Goal: Communication & Community: Share content

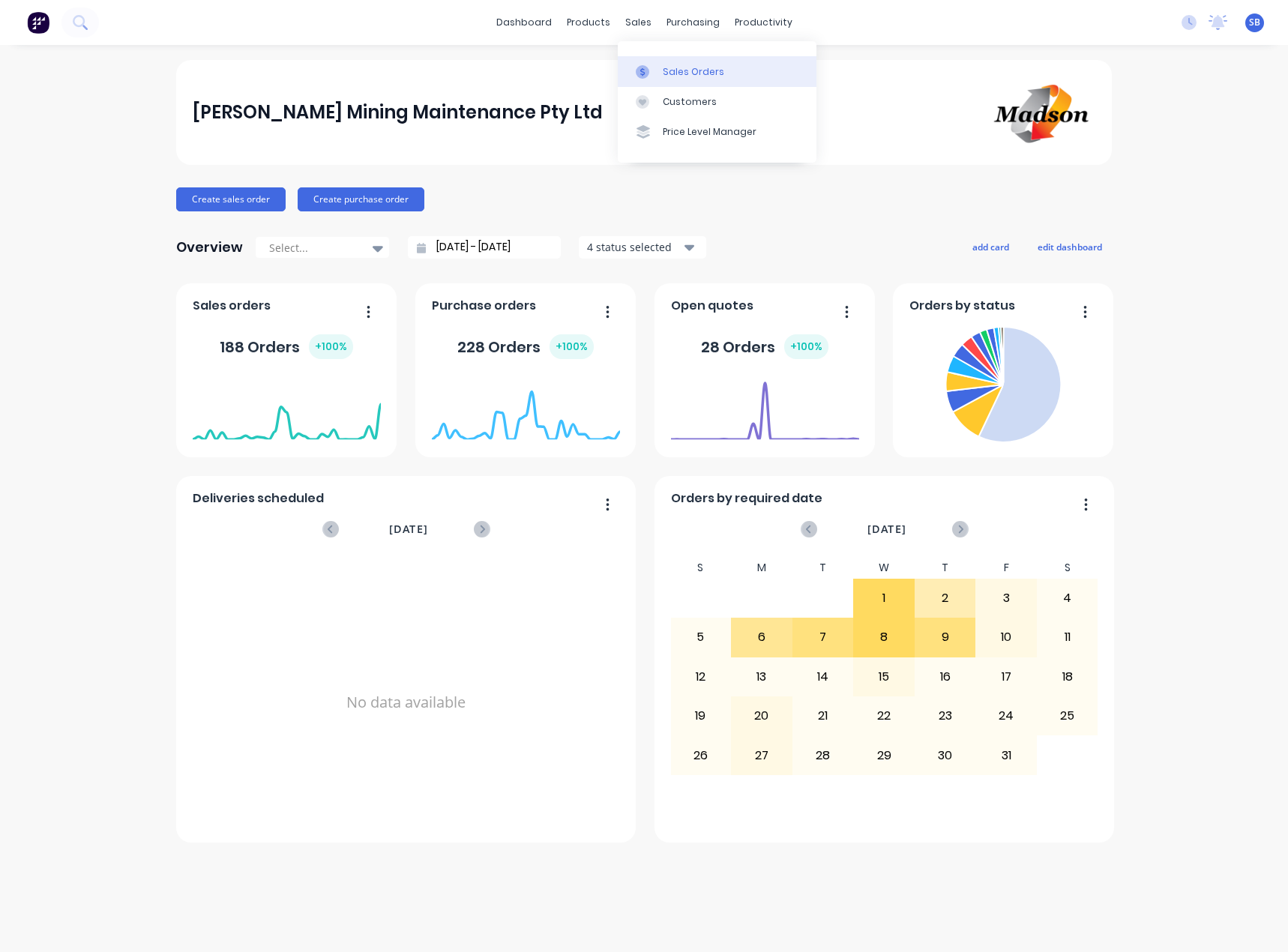
click at [667, 67] on div "Sales Orders" at bounding box center [694, 72] width 62 height 14
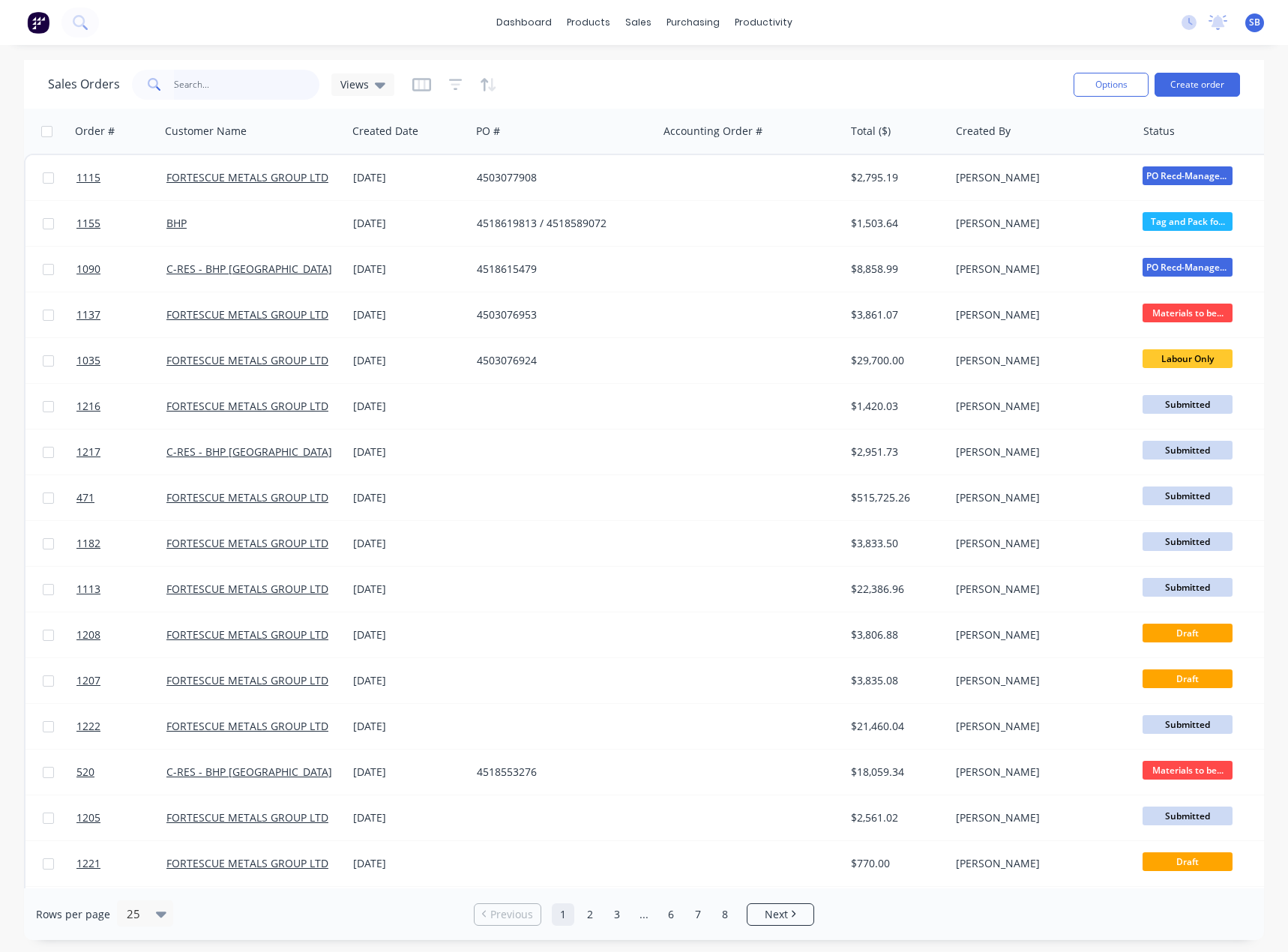
click at [236, 85] on input "text" at bounding box center [246, 85] width 147 height 30
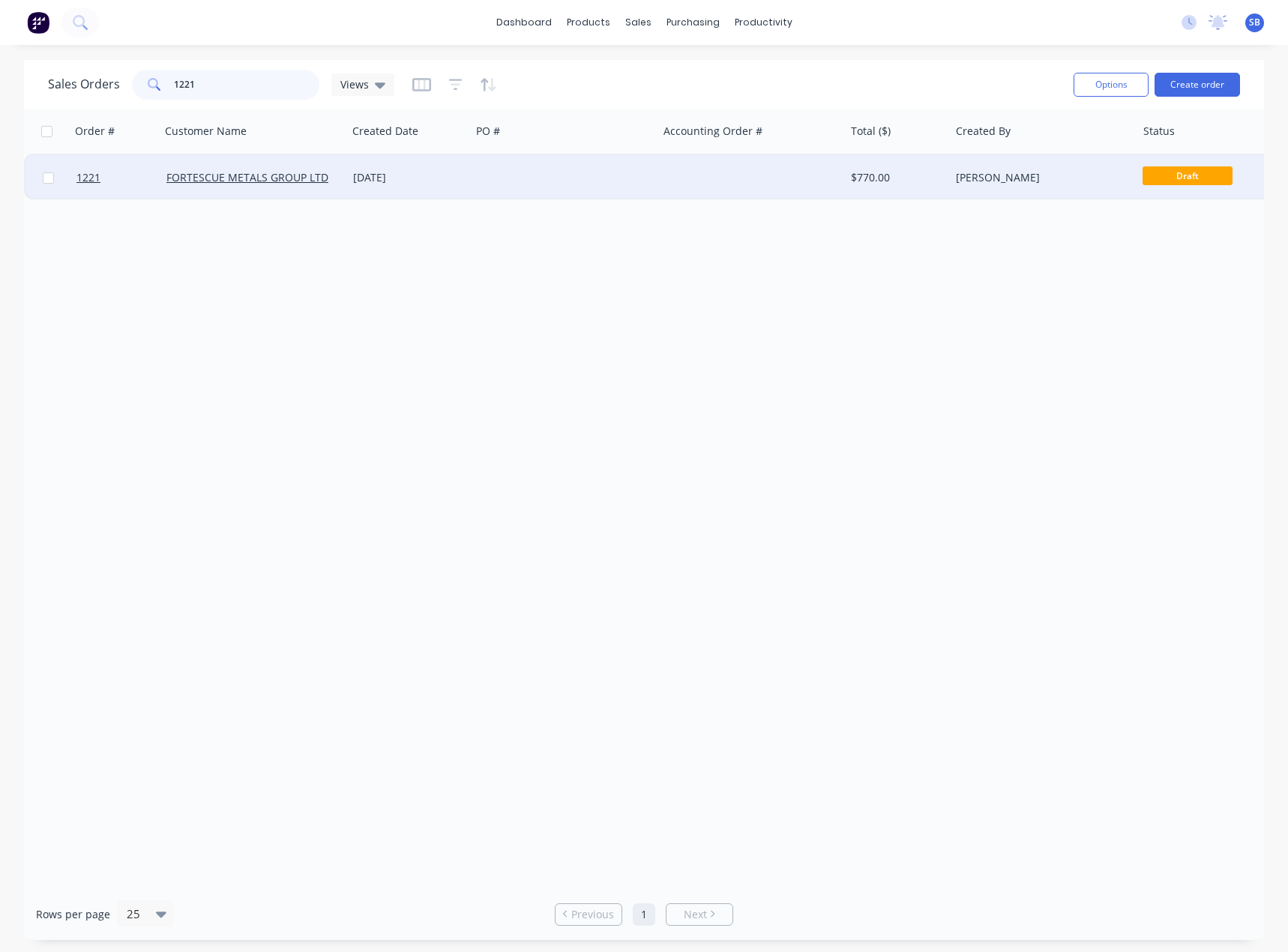
type input "1221"
click at [395, 173] on div "[DATE]" at bounding box center [409, 177] width 112 height 15
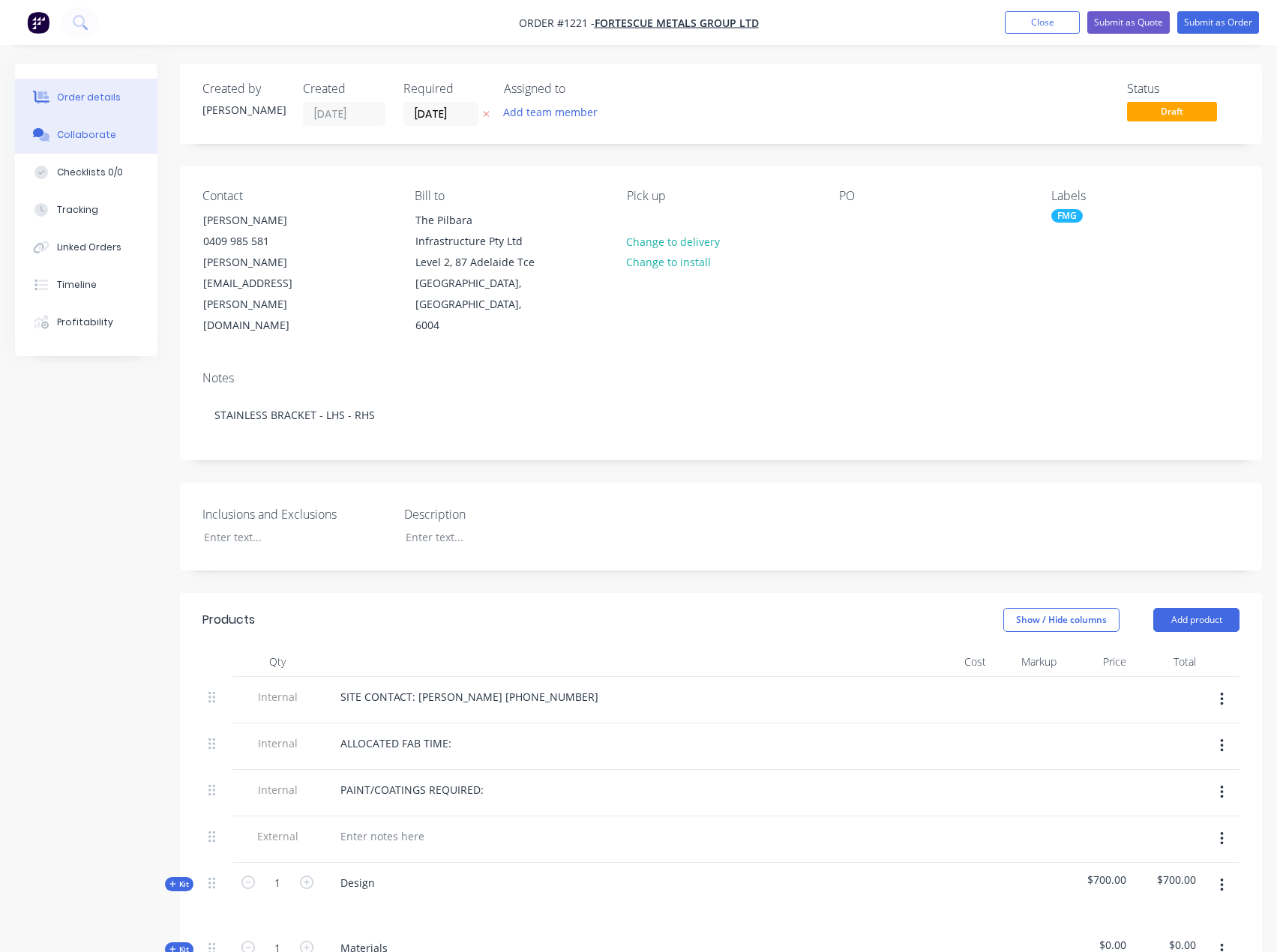
click at [90, 141] on div "Collaborate" at bounding box center [86, 136] width 59 height 14
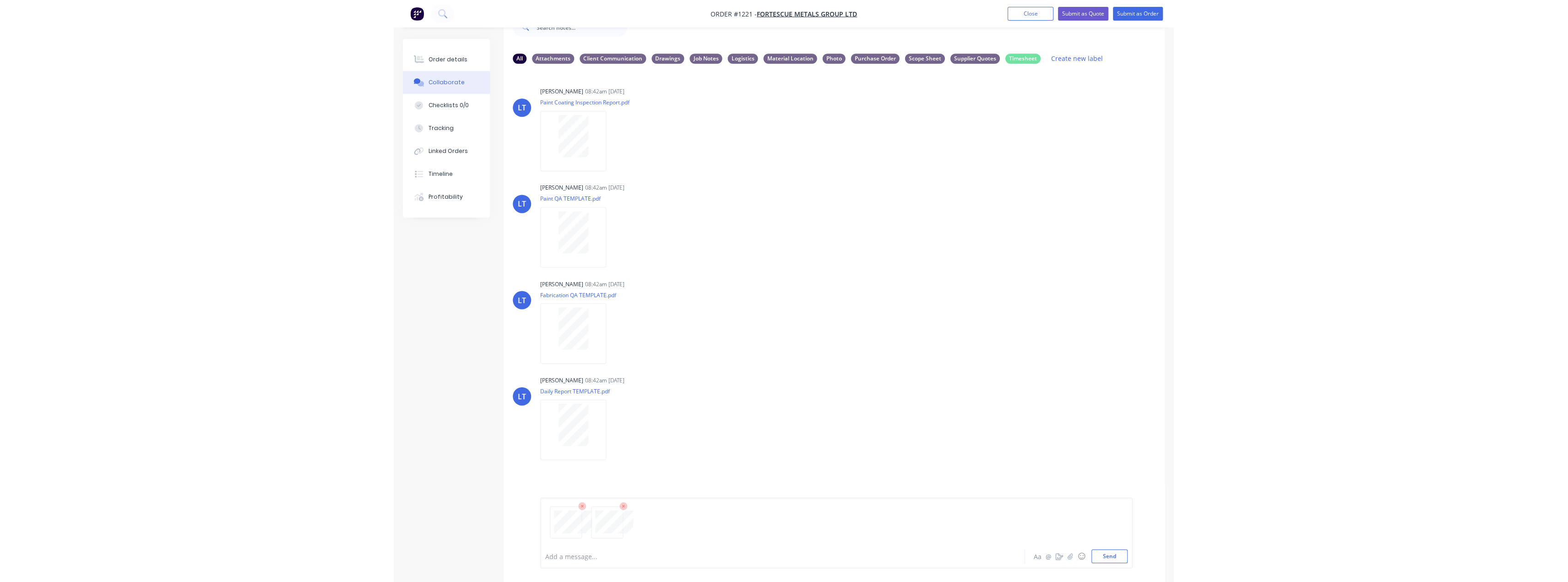
scroll to position [60, 0]
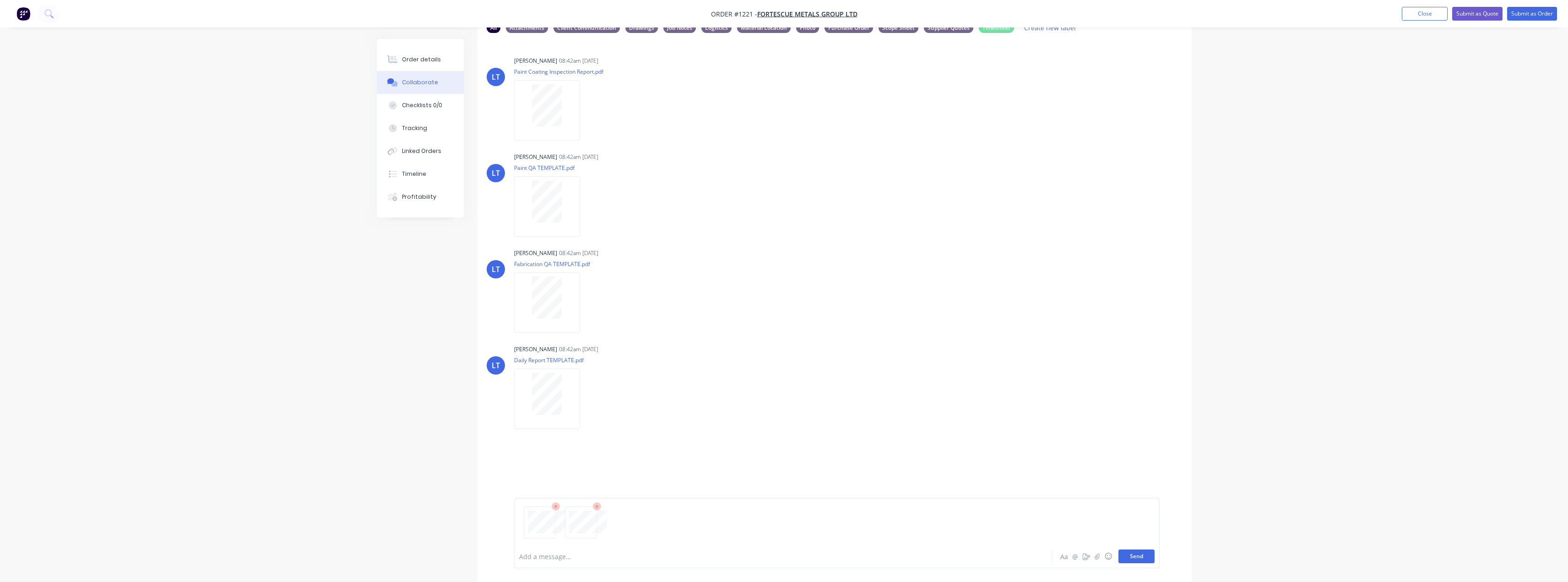
drag, startPoint x: 1132, startPoint y: 558, endPoint x: 1123, endPoint y: 559, distance: 9.1
click at [786, 558] on button "Send" at bounding box center [1136, 556] width 36 height 14
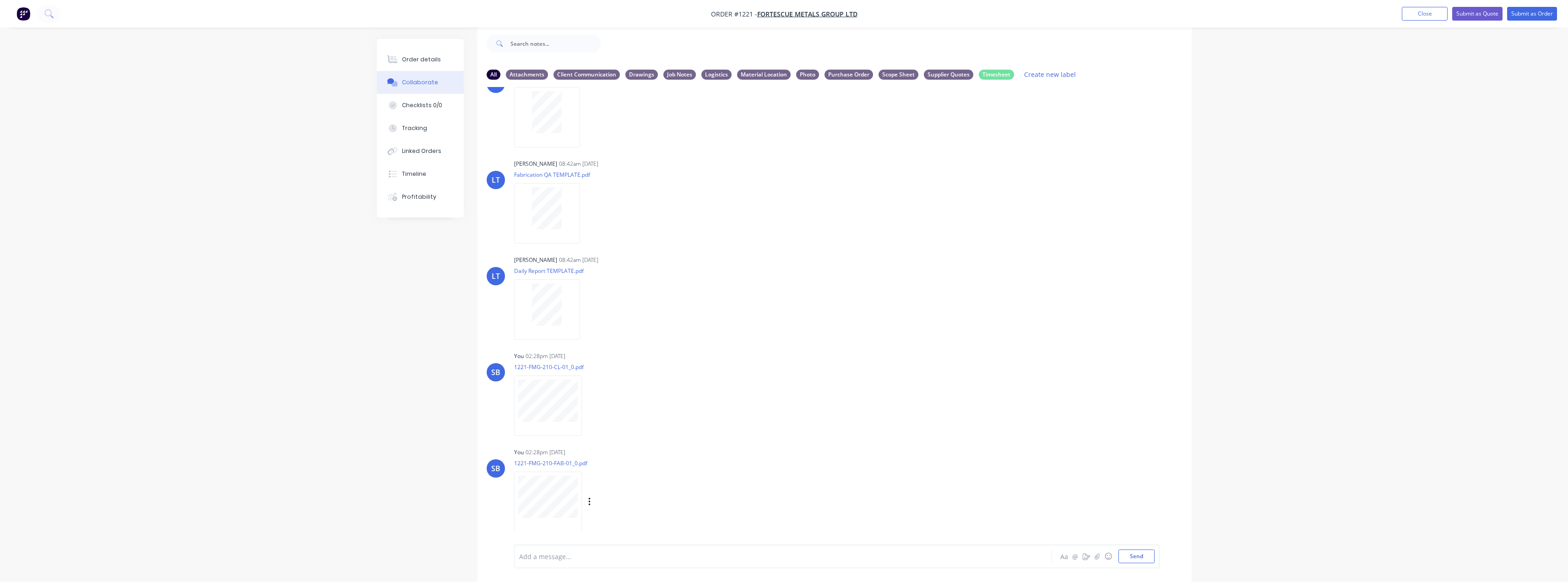
scroll to position [141, 0]
click at [588, 402] on icon "button" at bounding box center [589, 400] width 3 height 10
click at [628, 407] on button "Labels" at bounding box center [649, 404] width 103 height 21
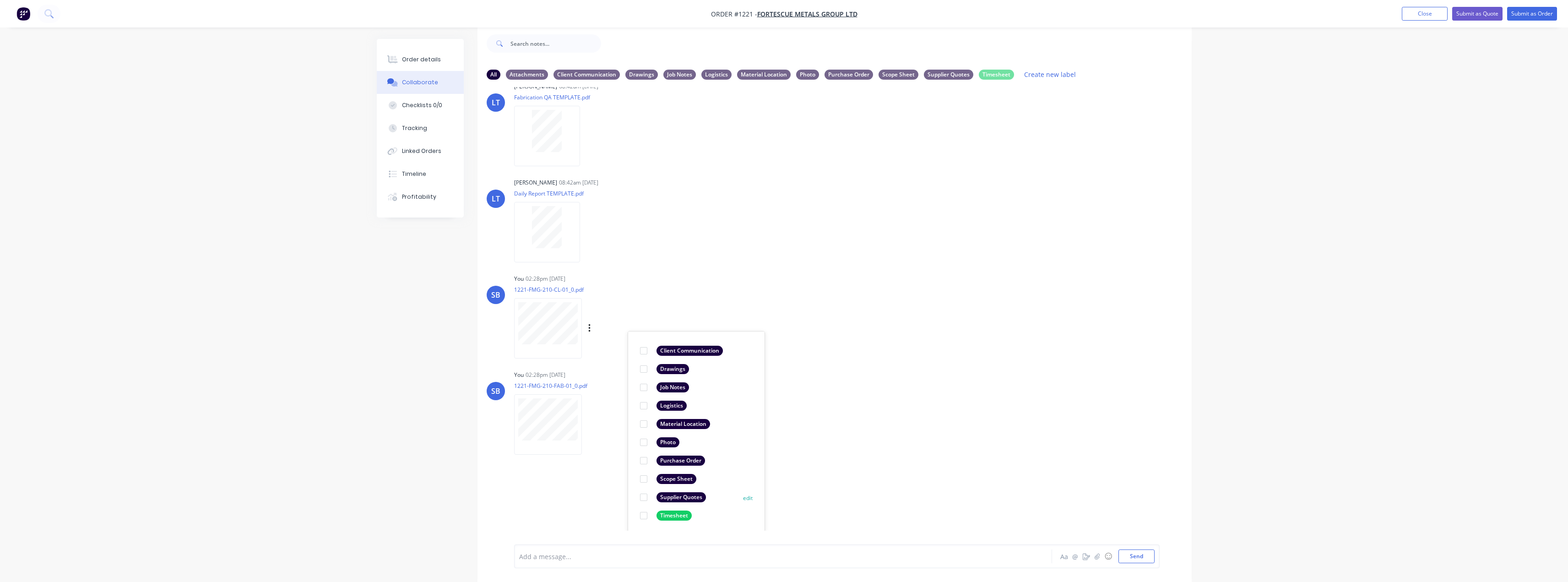
scroll to position [215, 0]
click at [680, 368] on div "Drawings" at bounding box center [673, 367] width 32 height 10
click at [603, 410] on div "Labels Download Delete" at bounding box center [599, 422] width 170 height 69
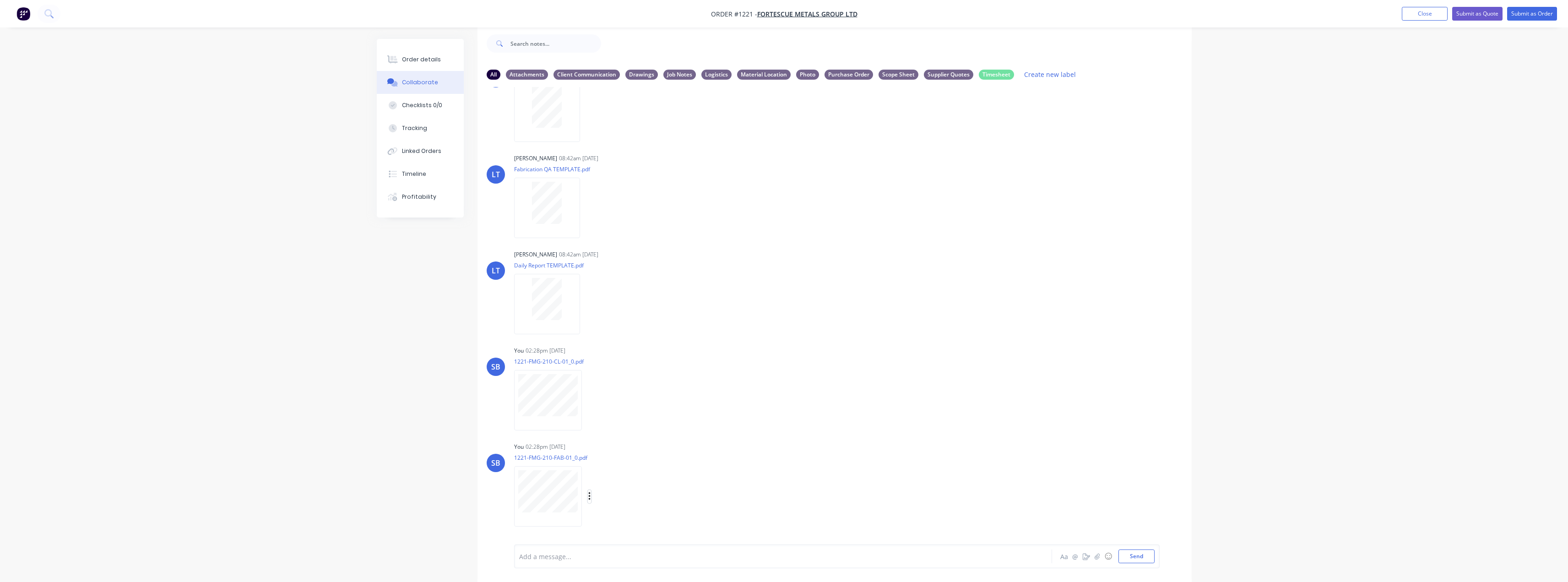
click at [588, 499] on button "button" at bounding box center [590, 497] width 4 height 13
click at [650, 480] on button "Labels" at bounding box center [649, 477] width 103 height 21
click at [694, 513] on div "Drawings" at bounding box center [695, 513] width 32 height 10
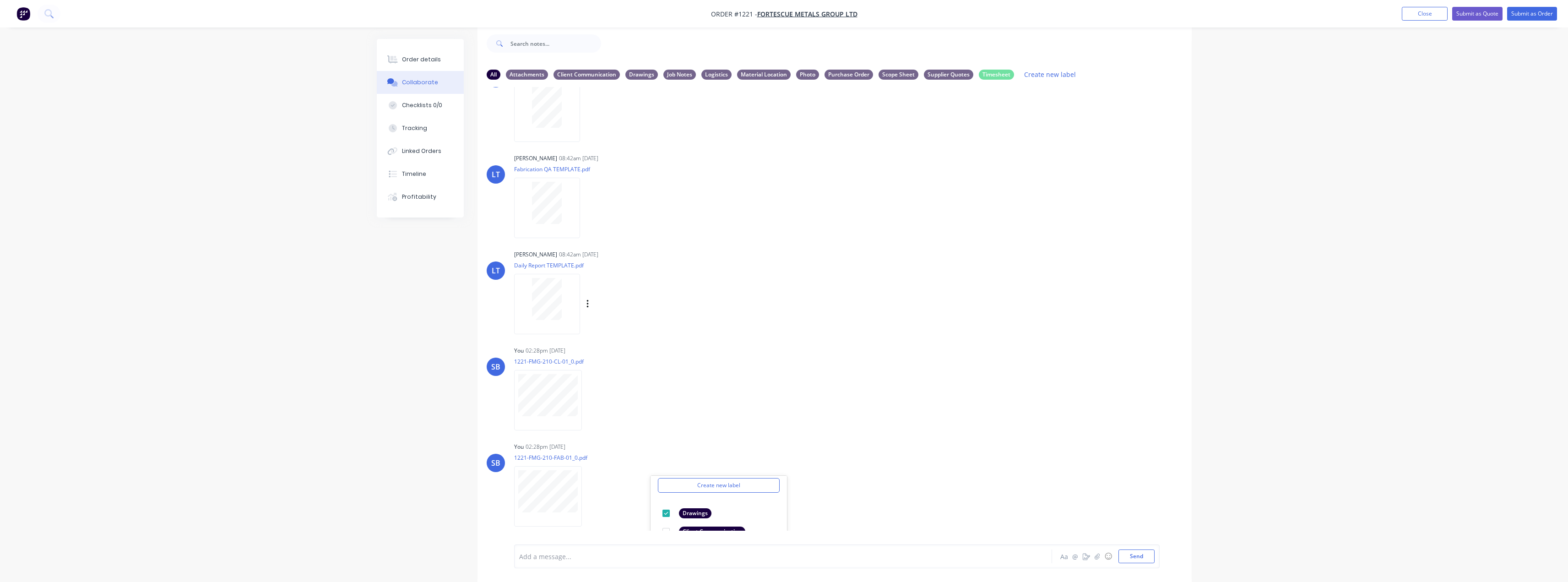
drag, startPoint x: 936, startPoint y: 424, endPoint x: 774, endPoint y: 249, distance: 238.5
click at [786, 424] on div "SB You 02:28pm [DATE] 1221-FMG-210-CL-01_0.pdf Labels Download Delete" at bounding box center [834, 385] width 714 height 82
click at [643, 74] on div "Drawings" at bounding box center [641, 74] width 32 height 10
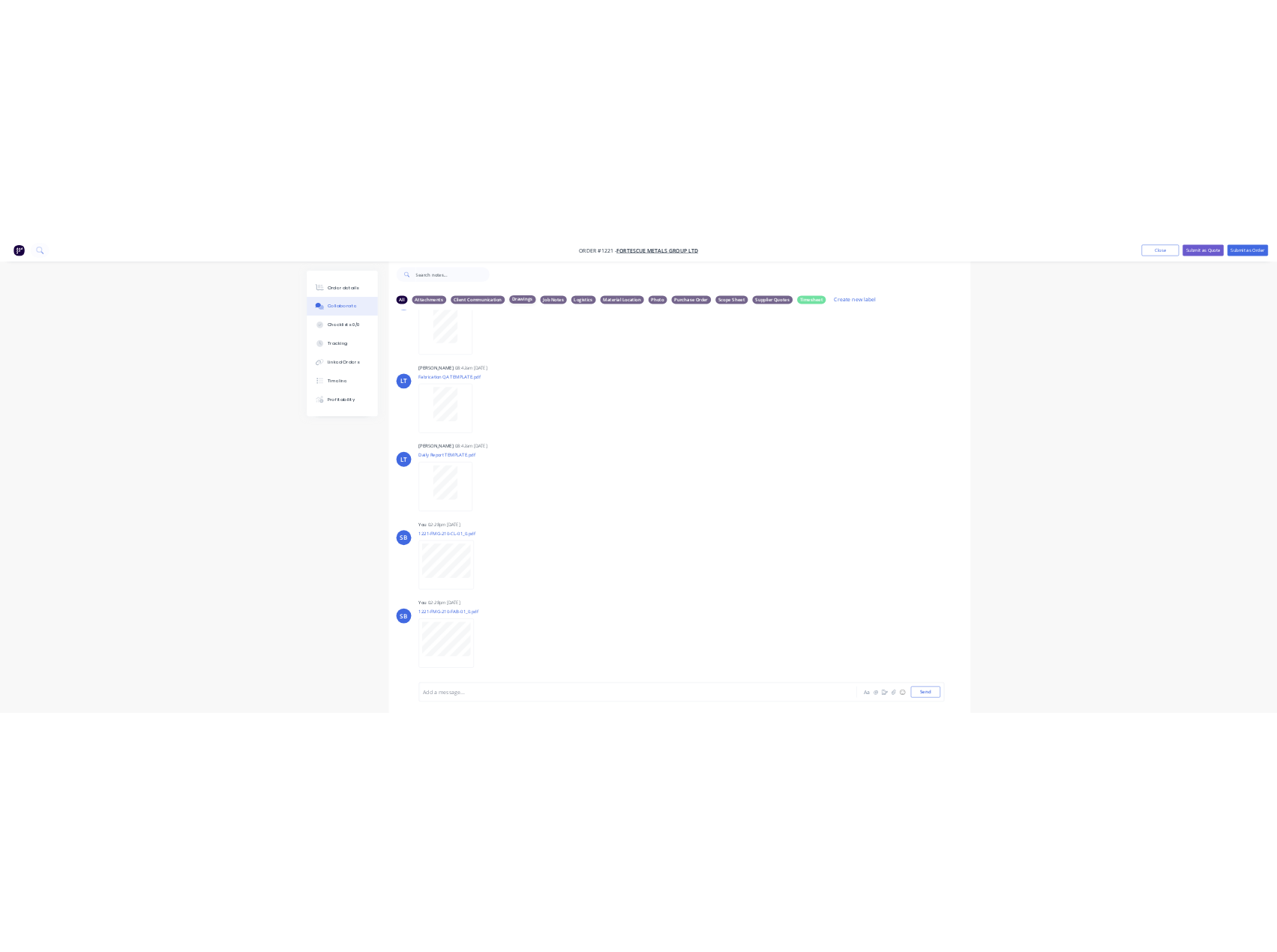
scroll to position [0, 0]
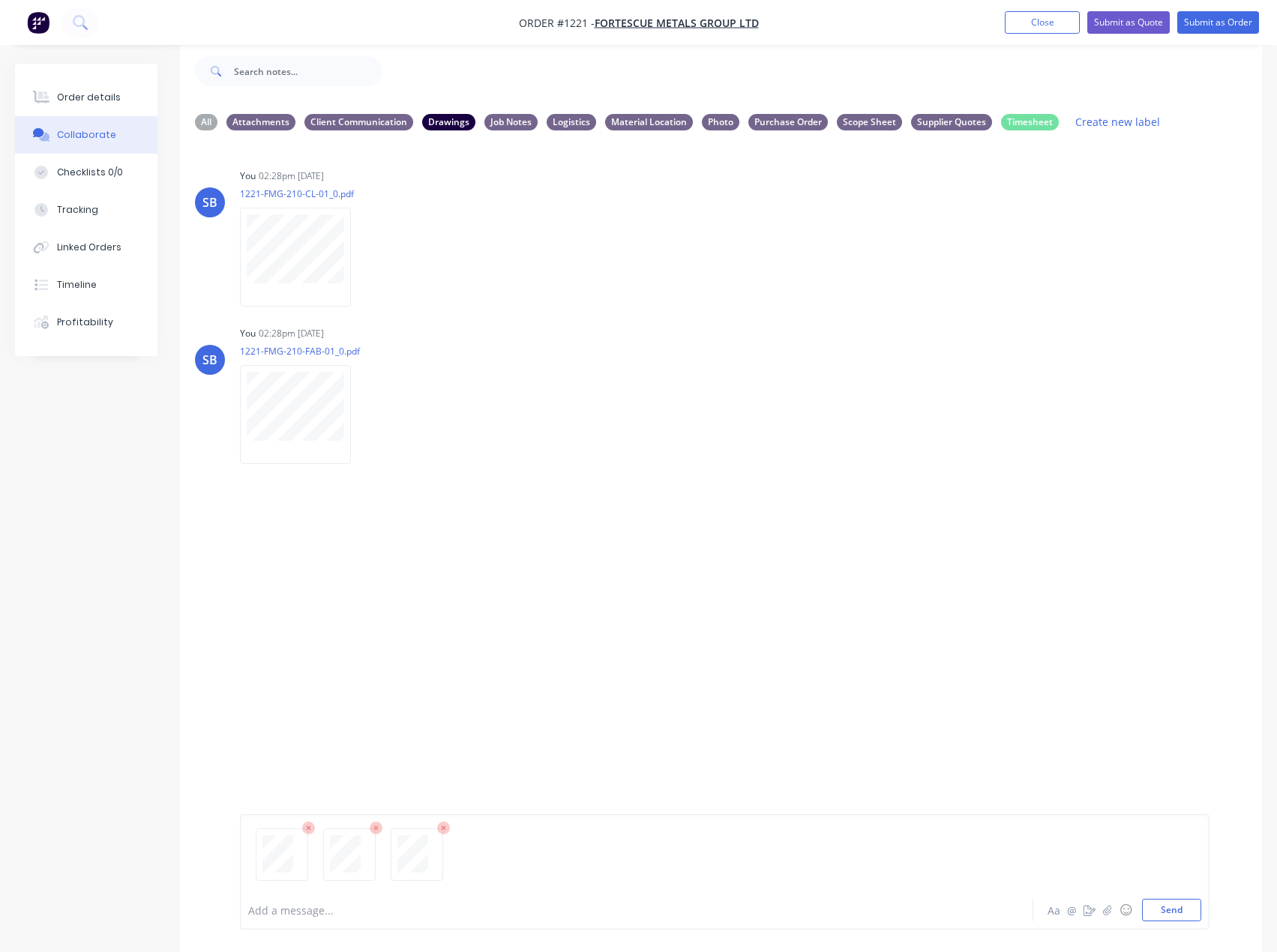
click at [567, 703] on div "SB You 02:28pm [DATE] 1221-FMG-210-CL-01_0.pdf Labels Download Delete SB You 02…" at bounding box center [721, 505] width 1082 height 726
click at [1163, 909] on button "Send" at bounding box center [1170, 910] width 59 height 23
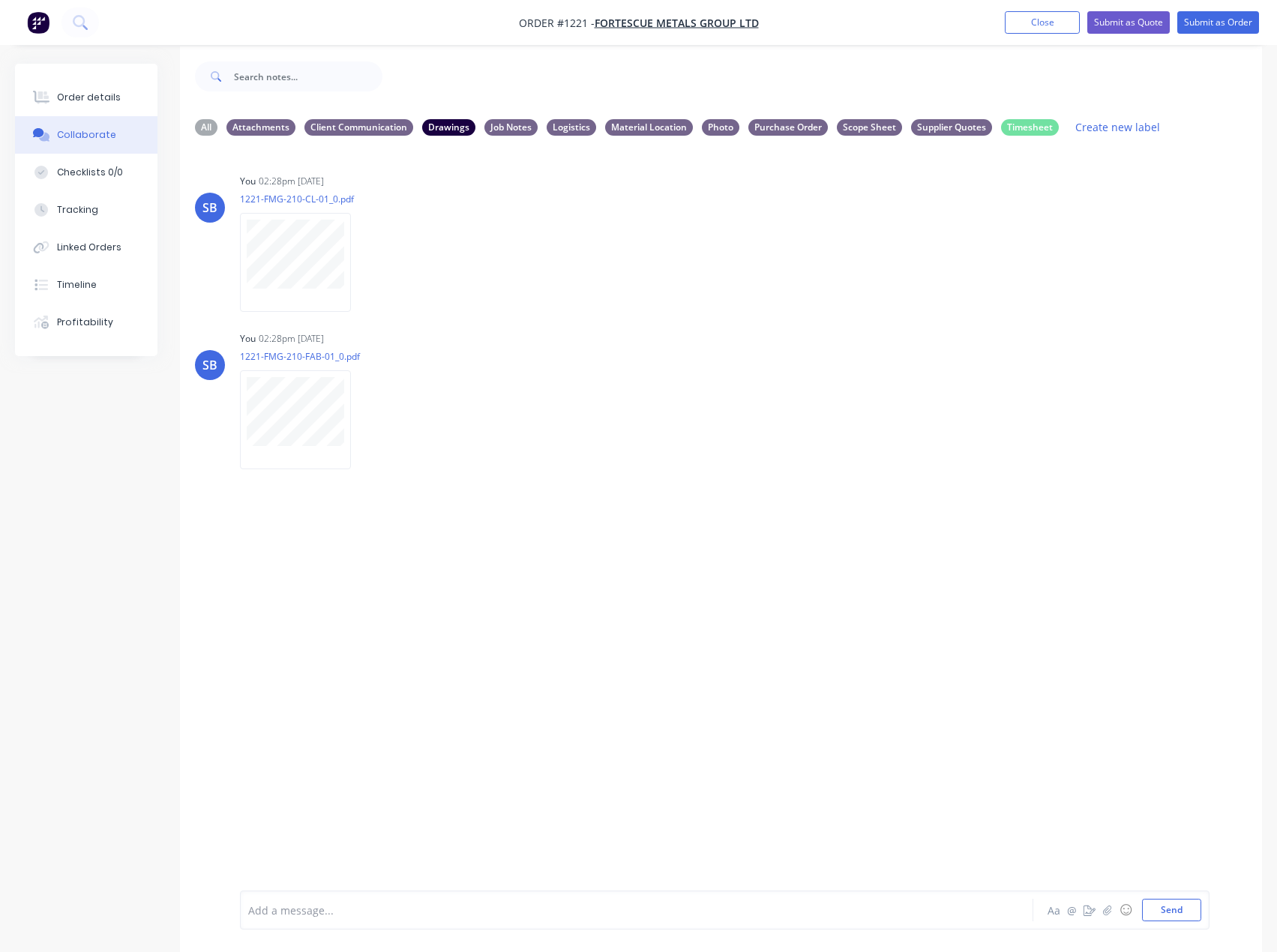
scroll to position [23, 0]
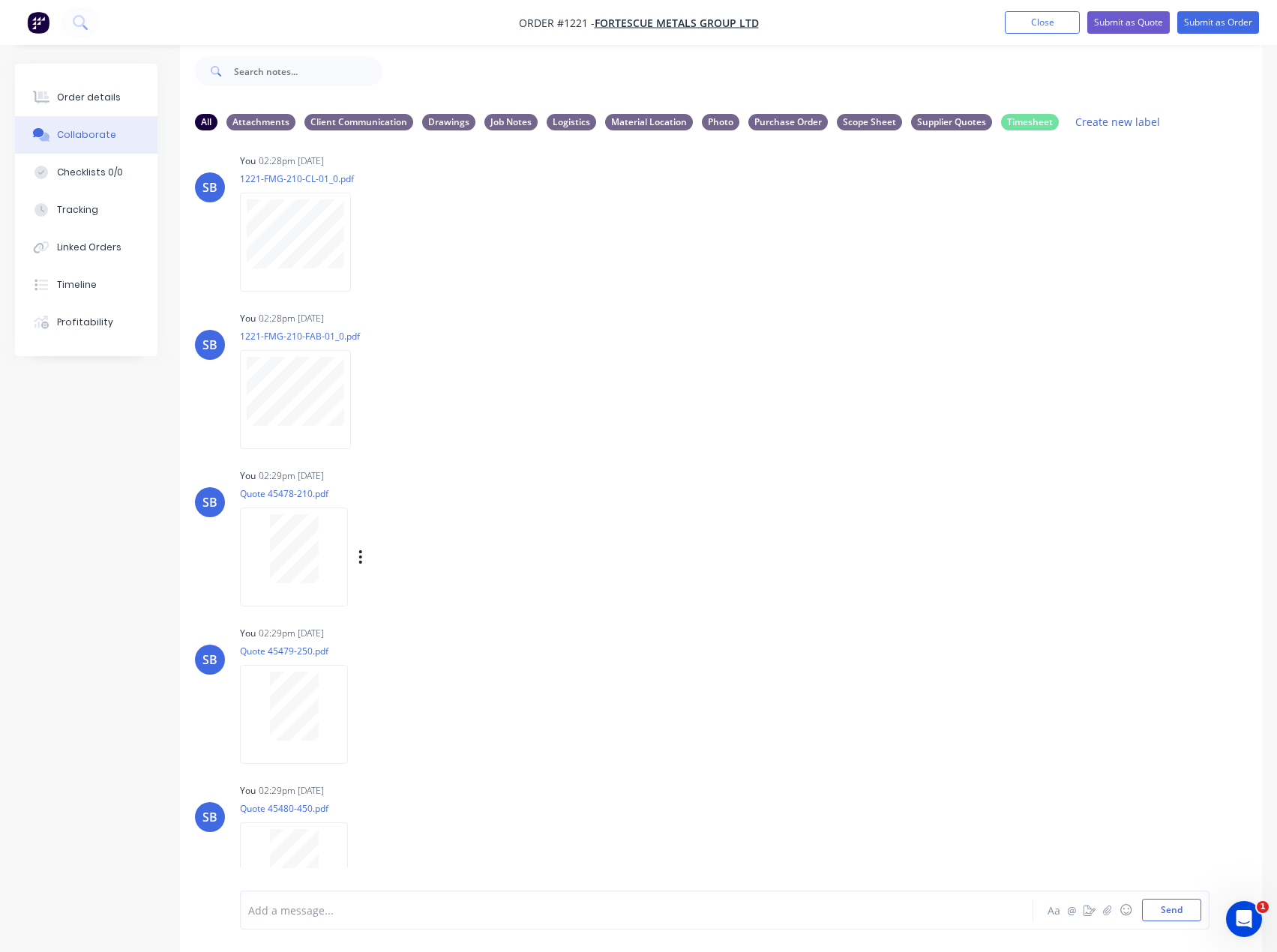
scroll to position [705, 0]
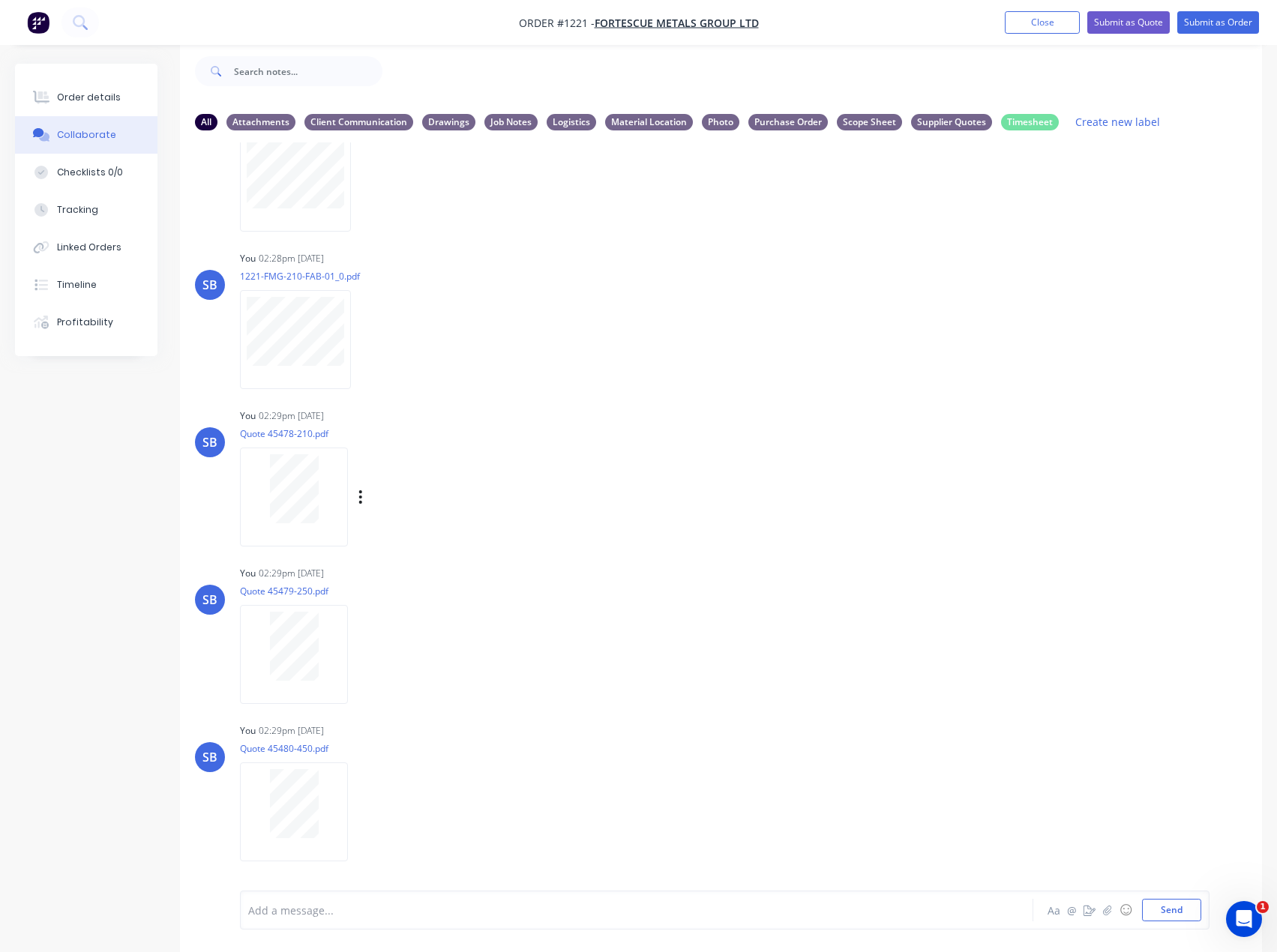
click at [364, 494] on div "Labels Download Delete" at bounding box center [438, 497] width 168 height 22
click at [361, 497] on icon "button" at bounding box center [360, 497] width 3 height 14
click at [432, 511] on button "Labels" at bounding box center [459, 503] width 168 height 34
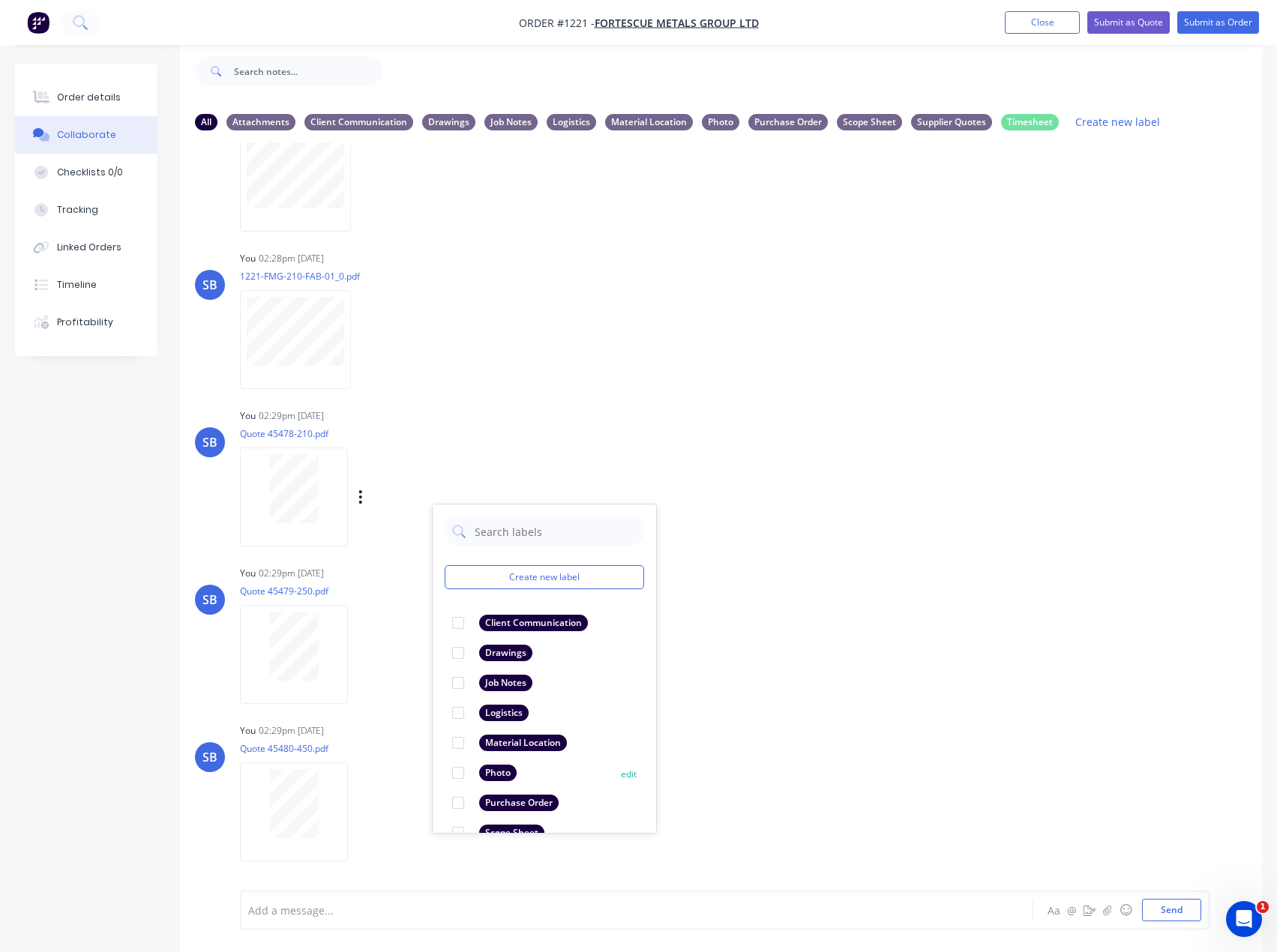
scroll to position [87, 0]
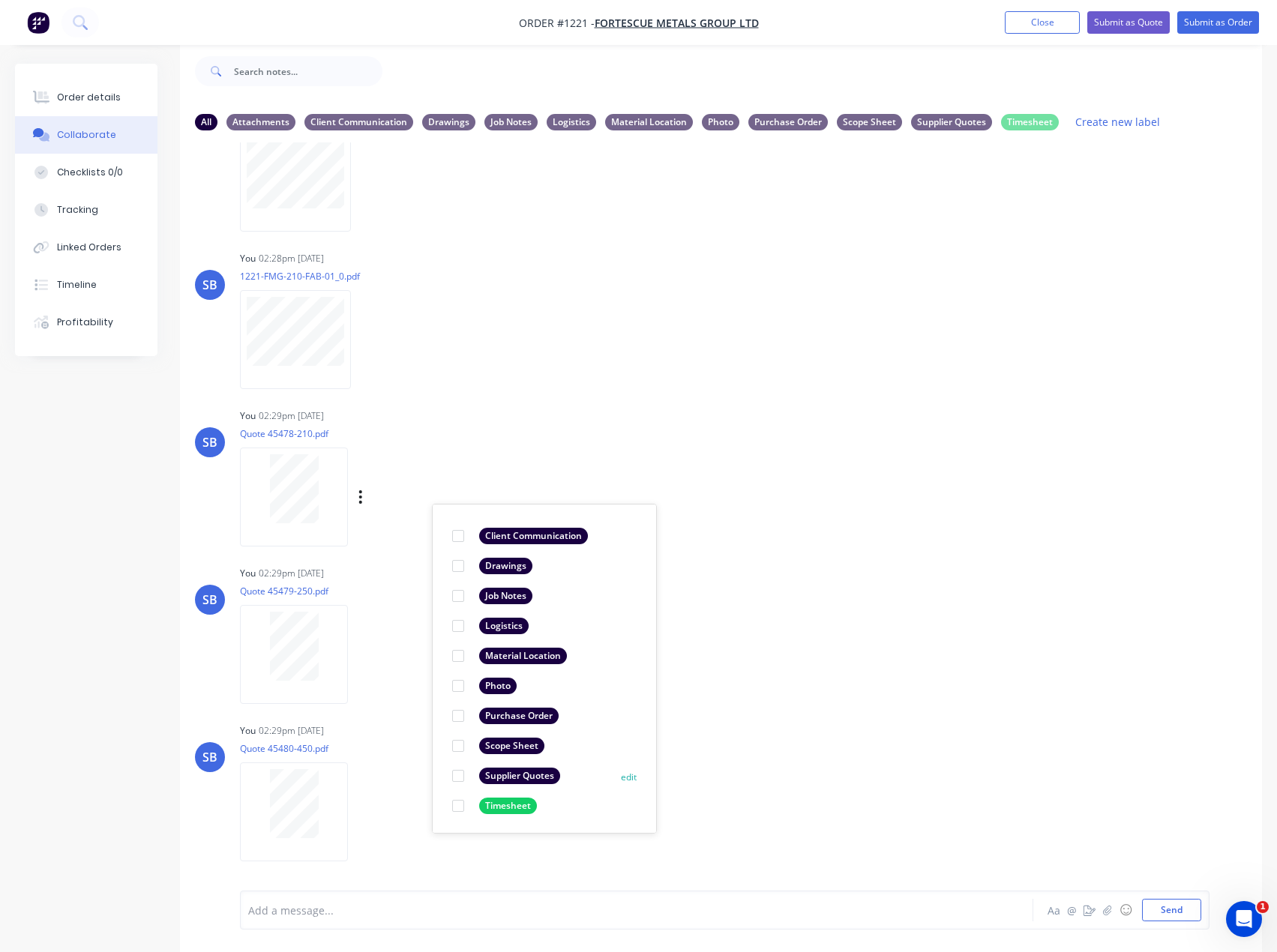
click at [504, 770] on div "Supplier Quotes" at bounding box center [519, 776] width 81 height 17
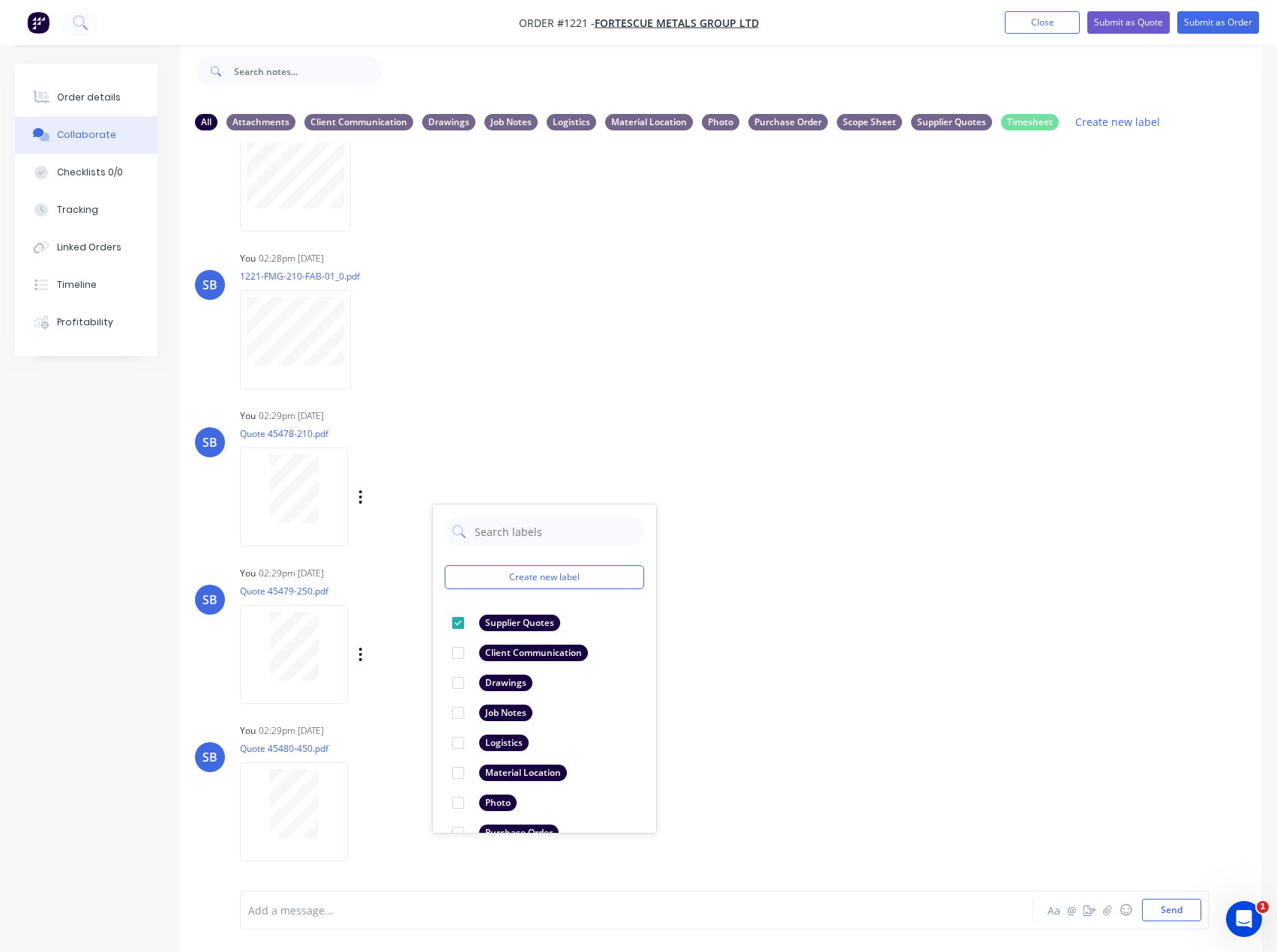
click at [365, 658] on div "Labels Download Delete" at bounding box center [438, 655] width 168 height 22
click at [359, 659] on icon "button" at bounding box center [361, 654] width 5 height 17
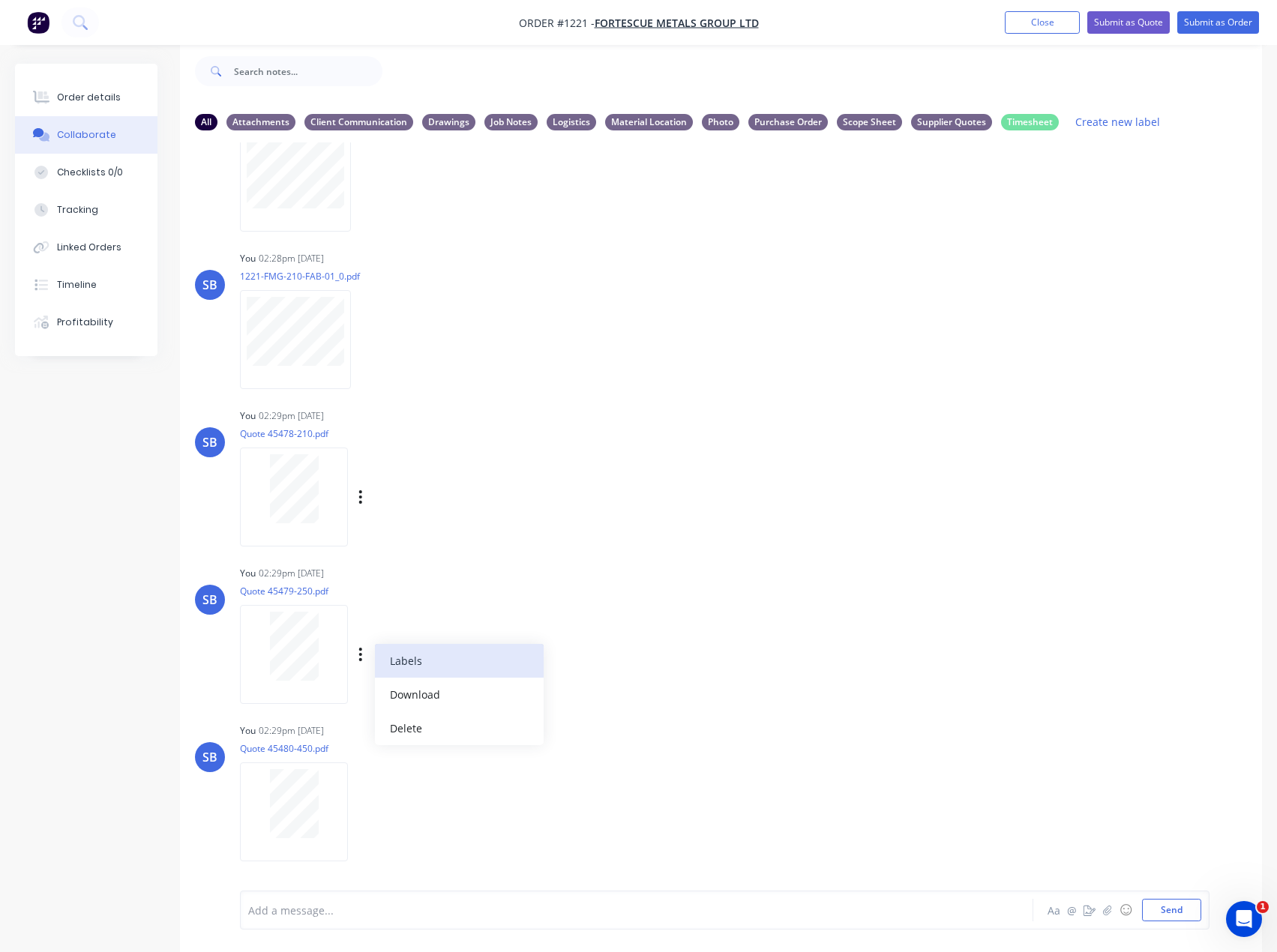
click at [465, 650] on button "Labels" at bounding box center [459, 661] width 168 height 34
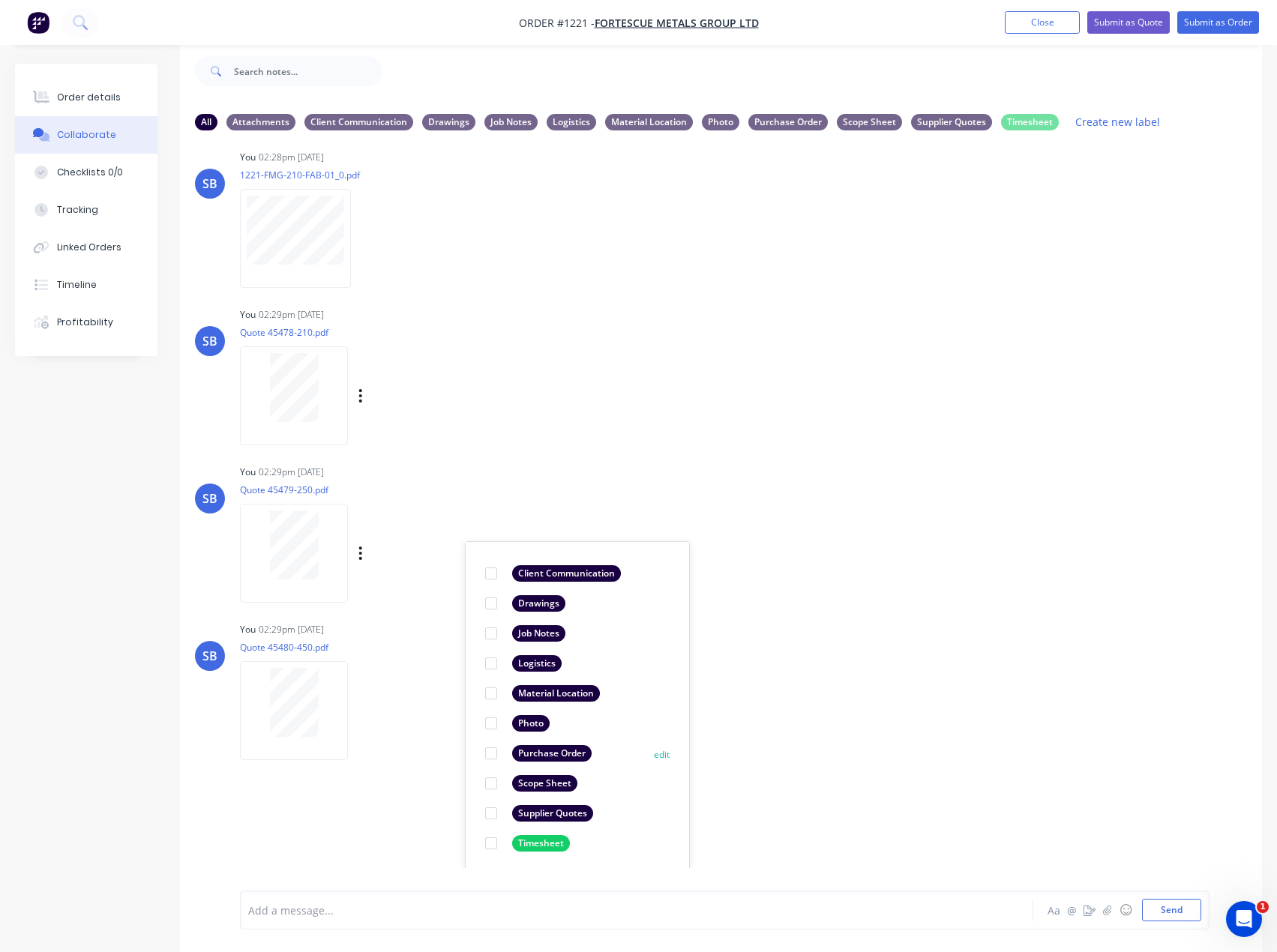
scroll to position [809, 0]
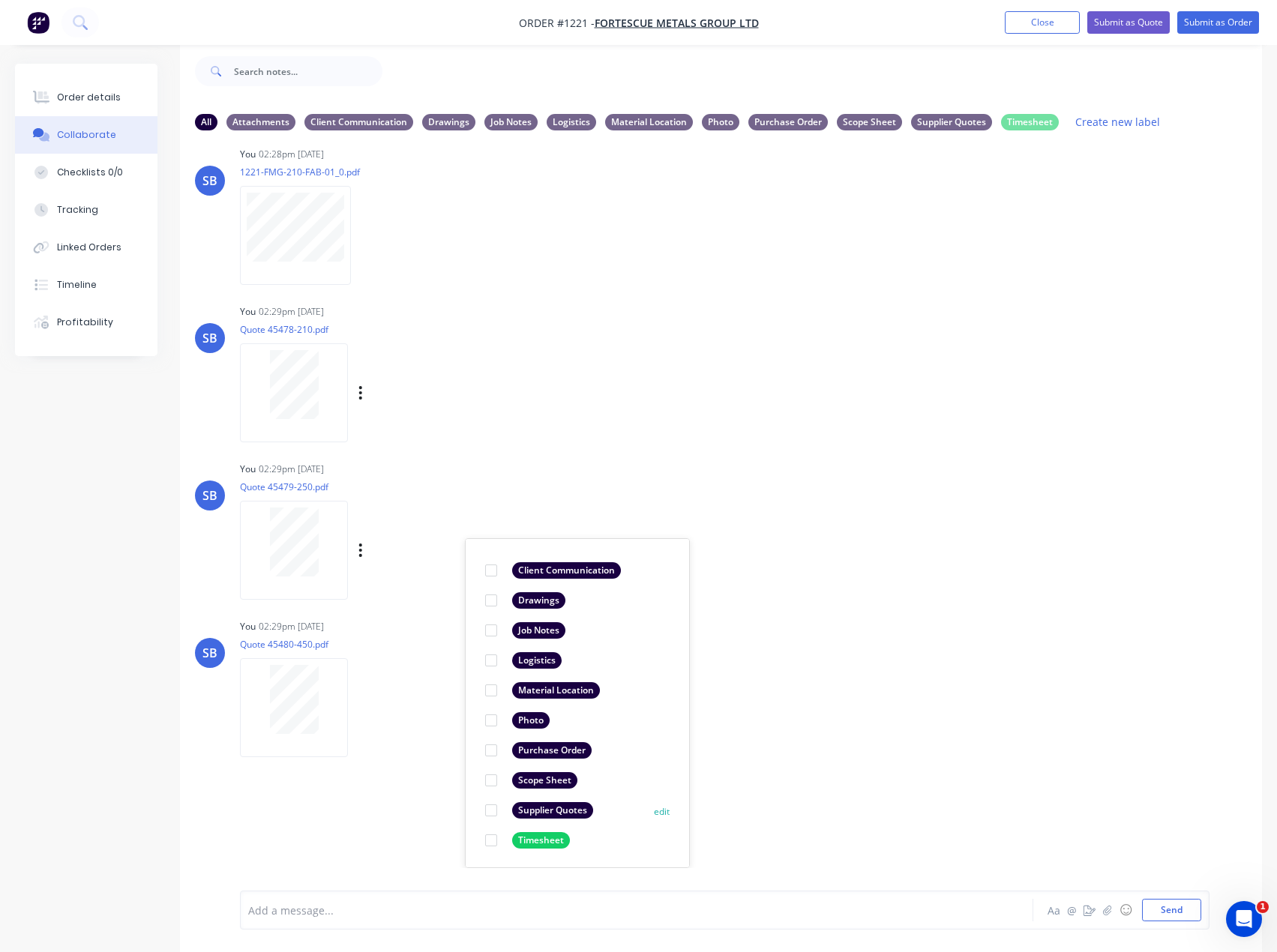
click at [549, 805] on div "Supplier Quotes" at bounding box center [552, 810] width 81 height 17
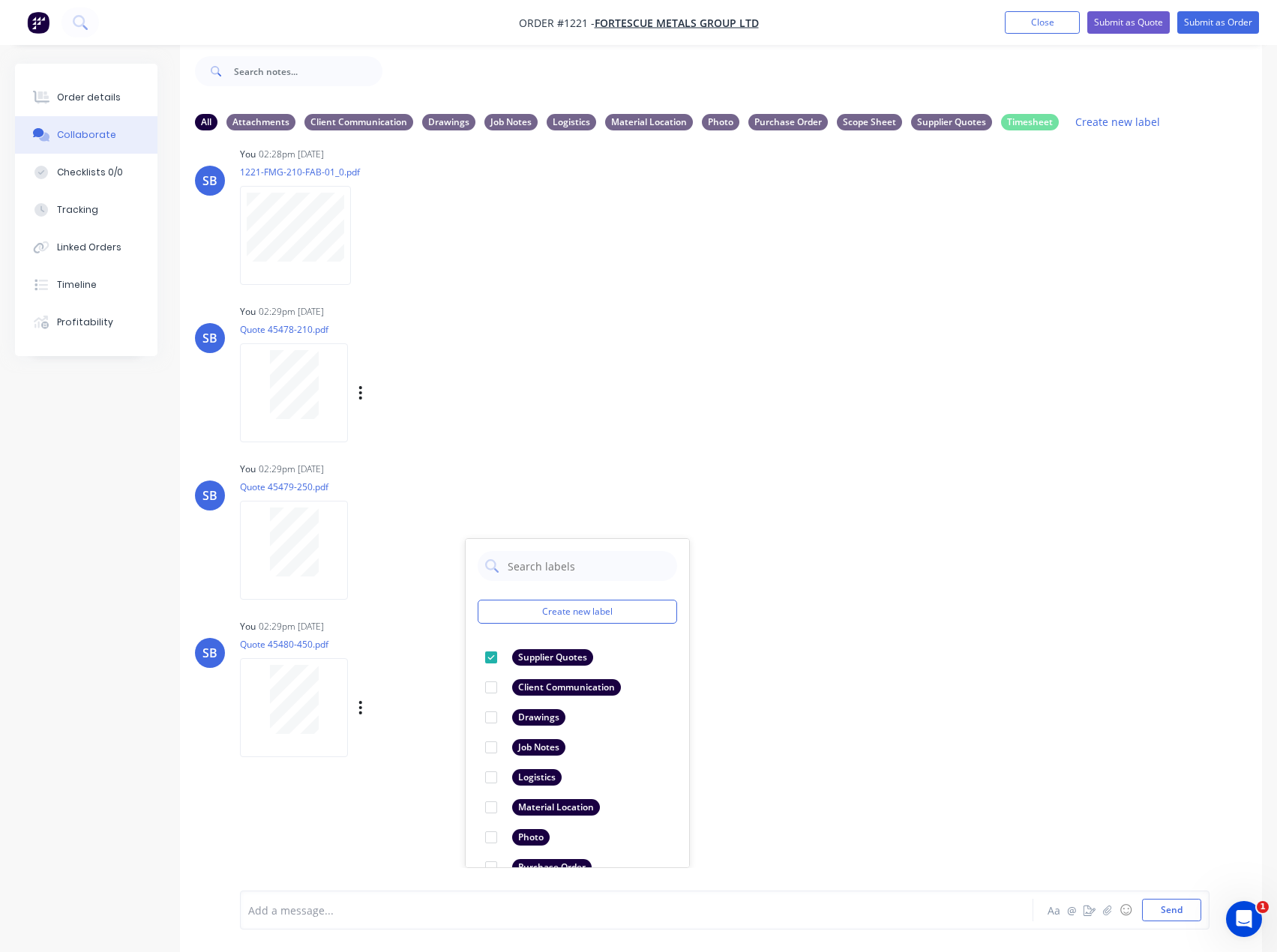
click at [356, 713] on div "Labels Download Delete" at bounding box center [438, 708] width 168 height 22
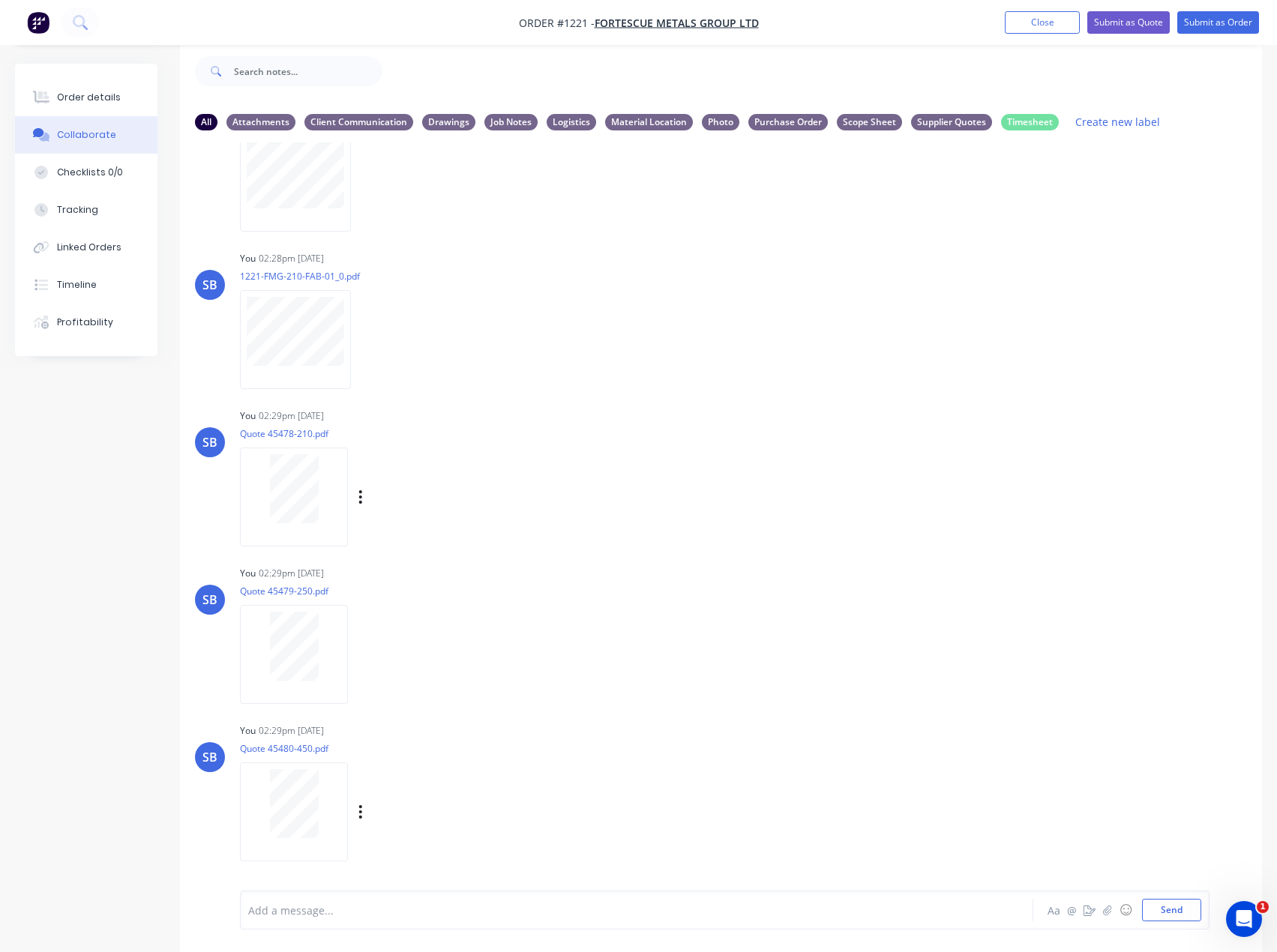
click at [365, 809] on div "Labels Download Delete" at bounding box center [438, 812] width 168 height 22
click at [359, 811] on icon "button" at bounding box center [361, 811] width 5 height 17
click at [456, 783] on button "Labels" at bounding box center [459, 781] width 168 height 34
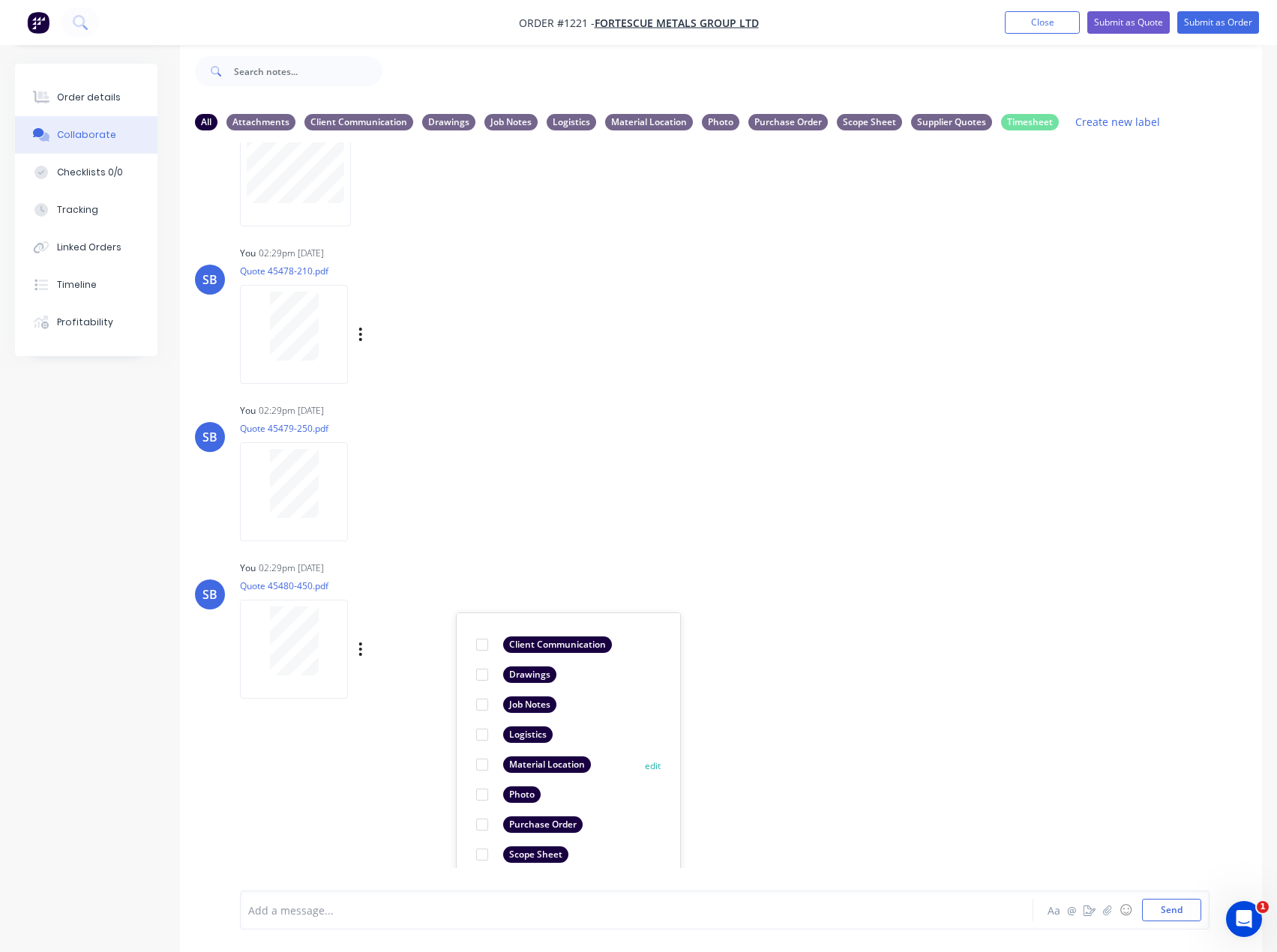
scroll to position [942, 0]
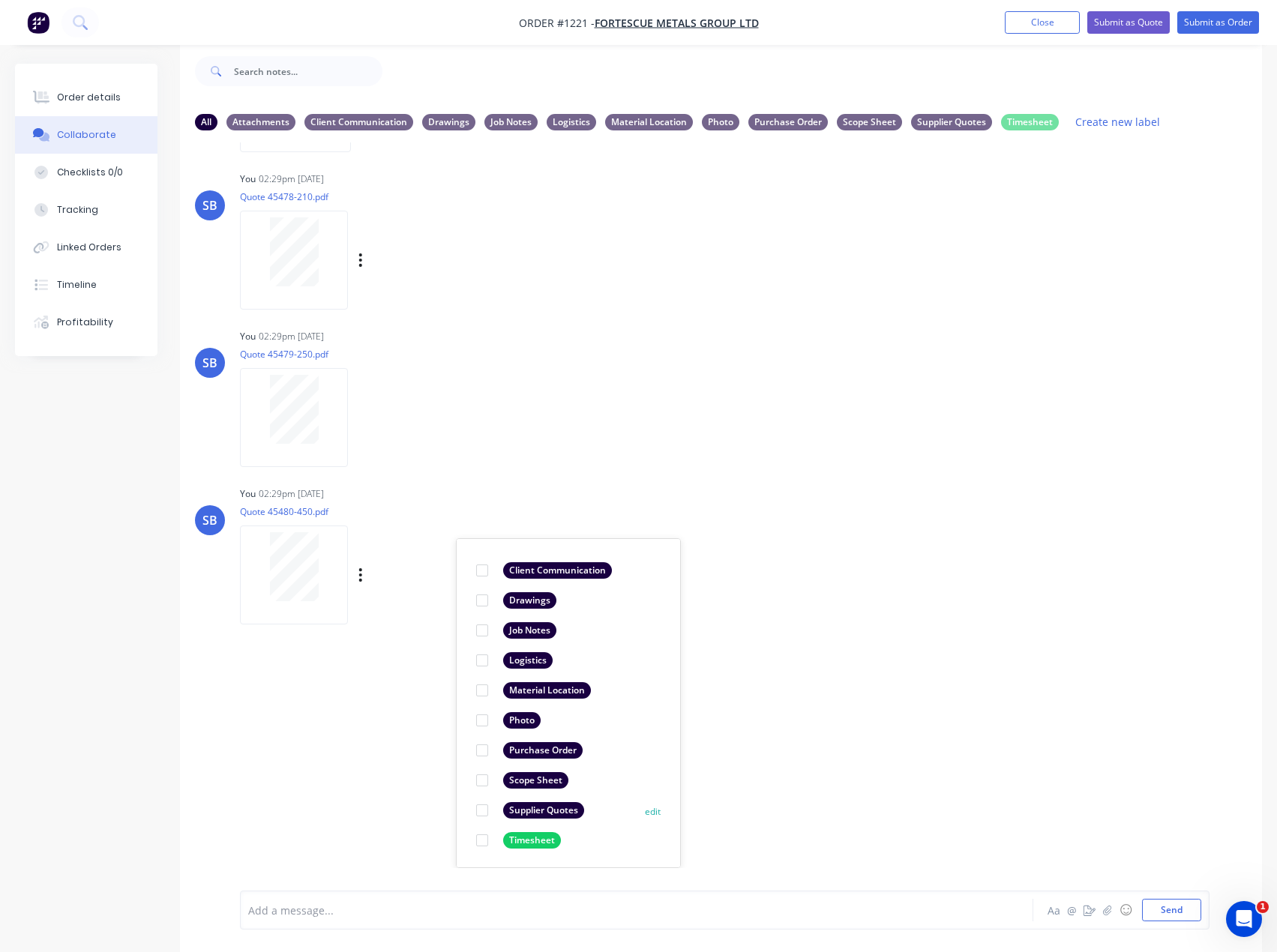
click at [543, 810] on div "Supplier Quotes" at bounding box center [543, 810] width 81 height 17
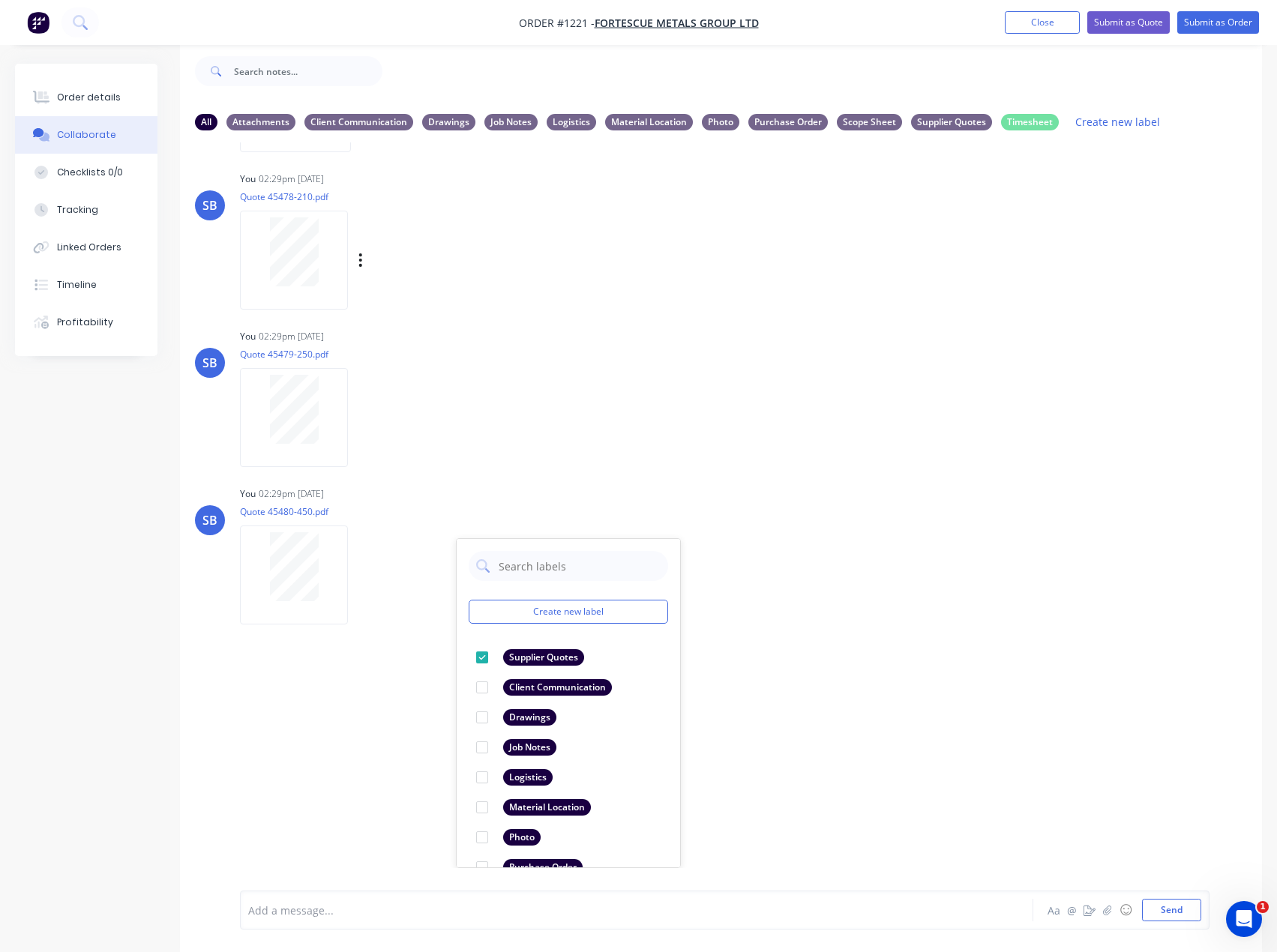
click at [955, 725] on div "LT Leya Thompson 08:42am 09/10/25 Paint Coating Inspection Report.pdf Labels Do…" at bounding box center [721, 505] width 1082 height 726
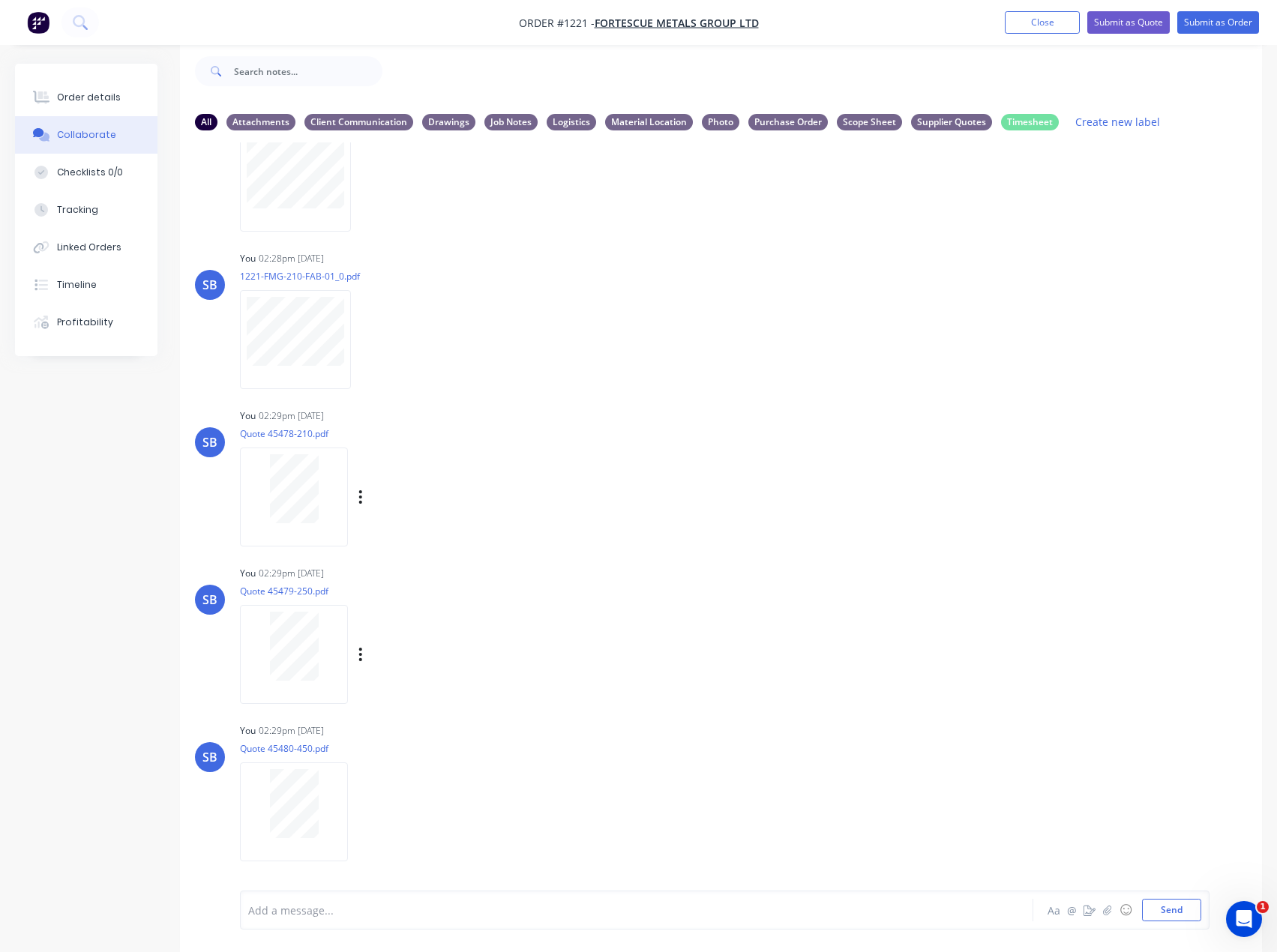
click at [746, 697] on div "SB You 02:29pm 09/10/25 Quote 45479-250.pdf Labels Download Delete" at bounding box center [721, 629] width 1082 height 135
click at [62, 815] on div "All Attachments Client Communication Drawings Job Notes Logistics Material Loca…" at bounding box center [638, 496] width 1247 height 911
click at [1171, 909] on button "Send" at bounding box center [1170, 910] width 59 height 23
click at [358, 493] on button "button" at bounding box center [361, 497] width 6 height 22
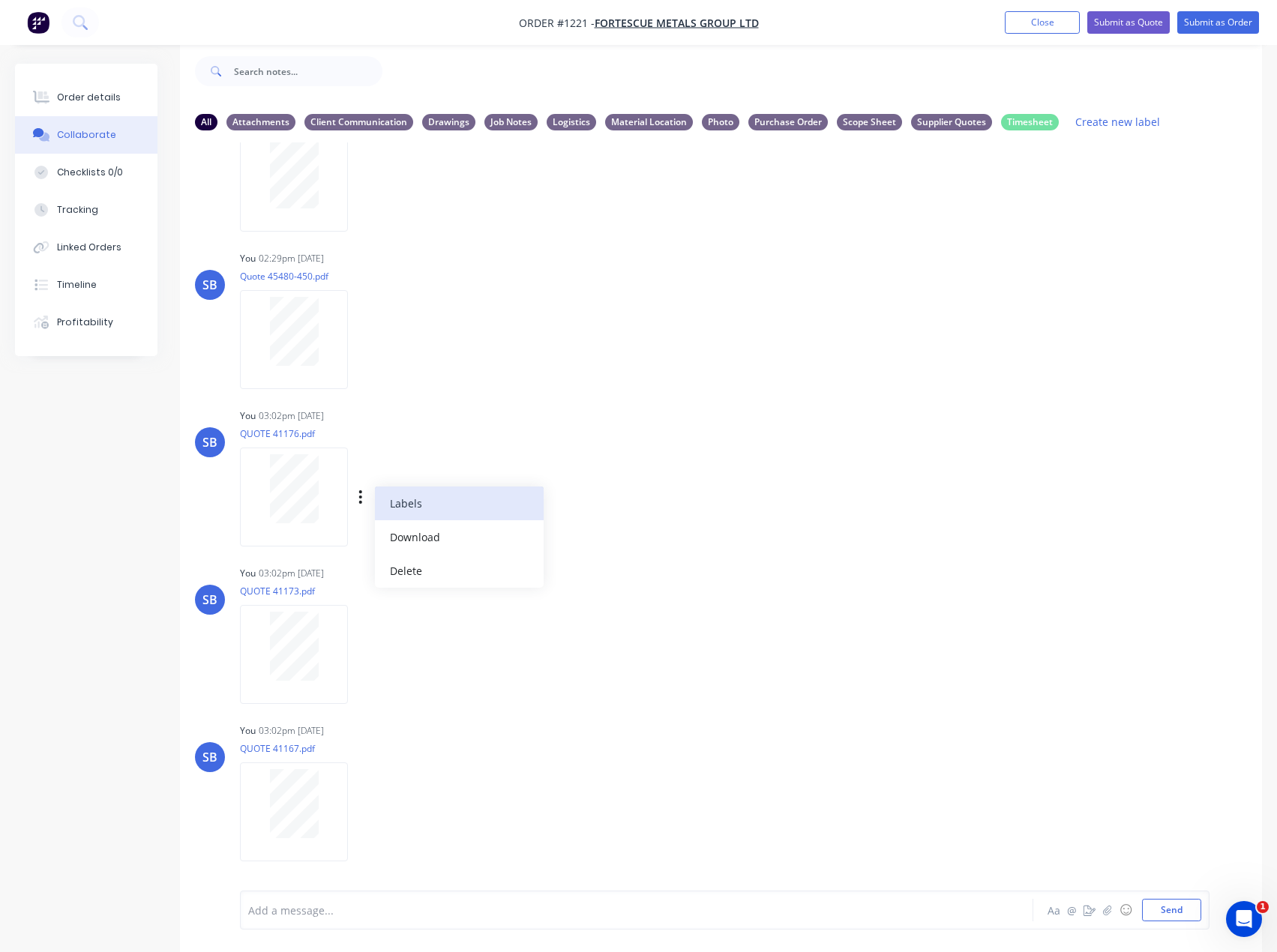
click at [400, 506] on button "Labels" at bounding box center [459, 503] width 168 height 34
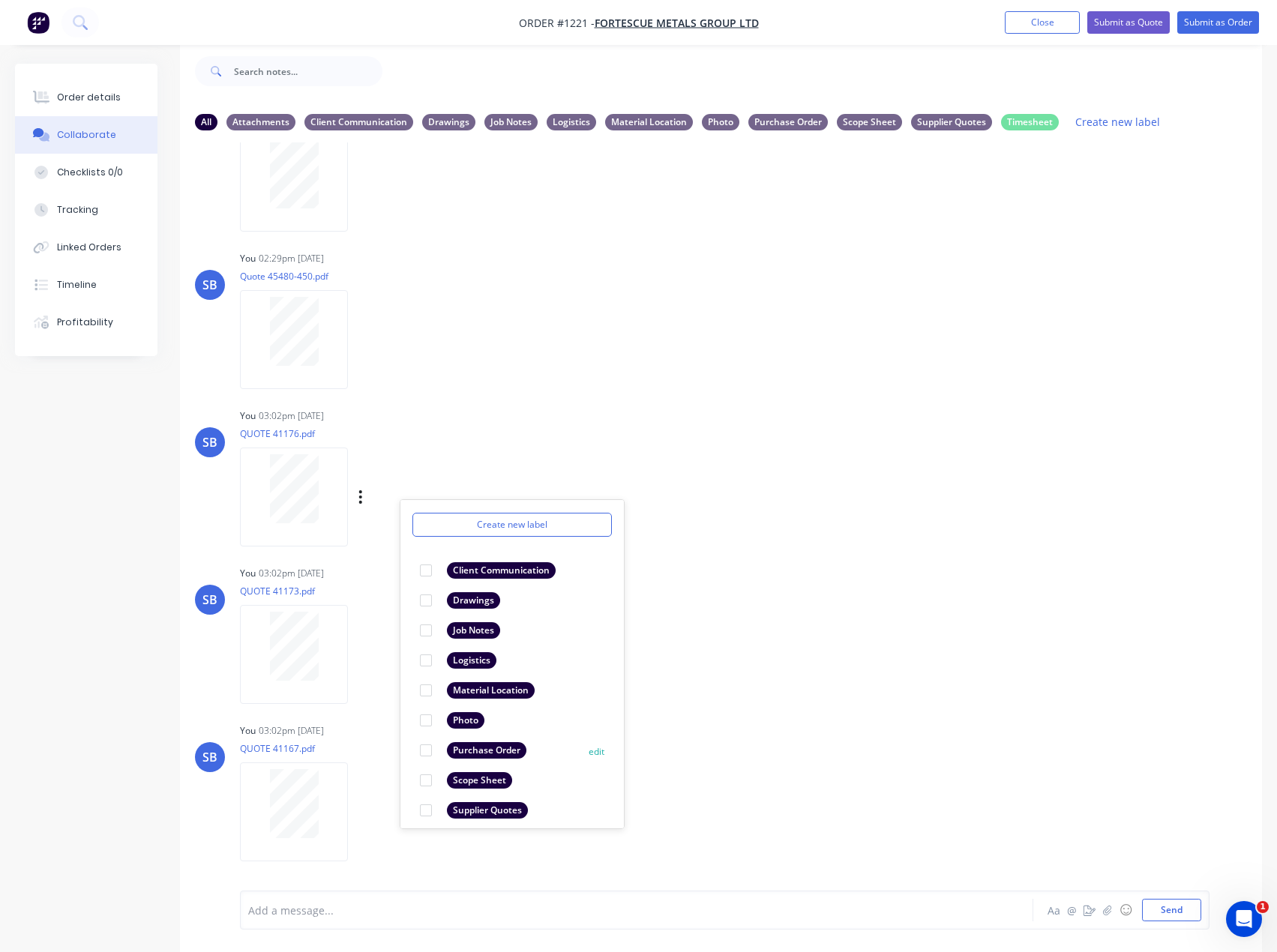
scroll to position [87, 0]
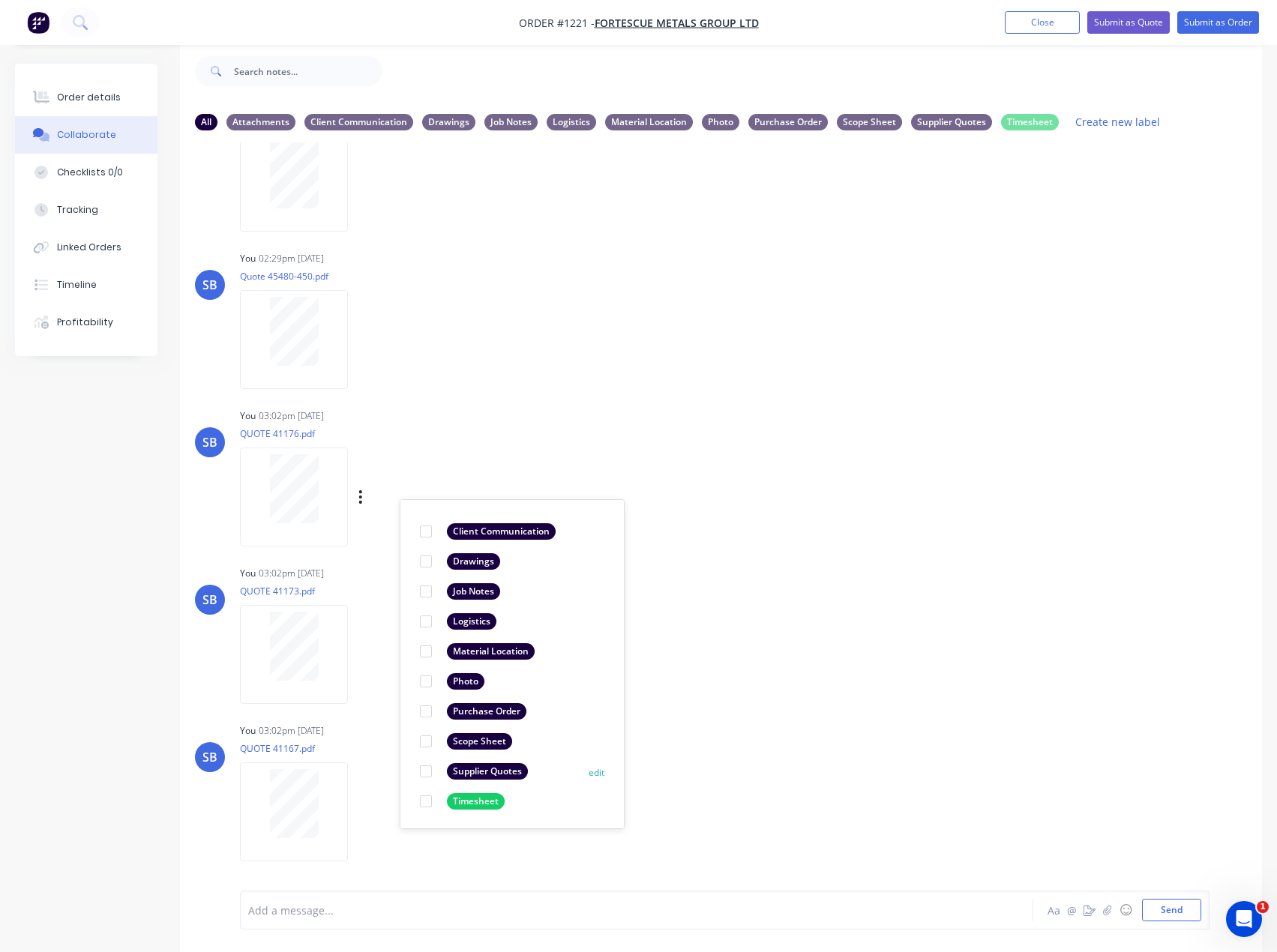
click at [483, 777] on div "Supplier Quotes" at bounding box center [486, 772] width 81 height 17
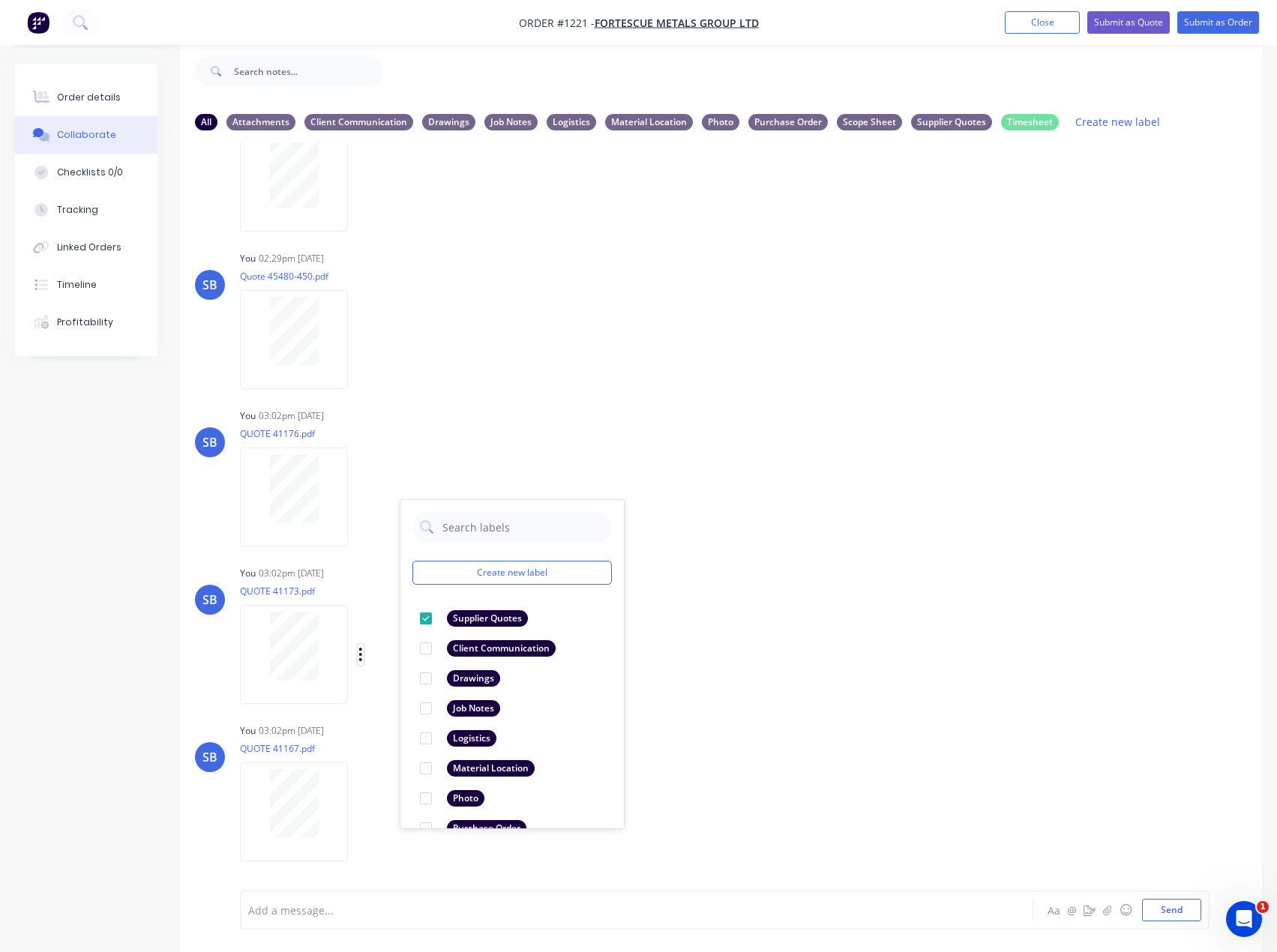
click at [360, 651] on icon "button" at bounding box center [360, 655] width 3 height 14
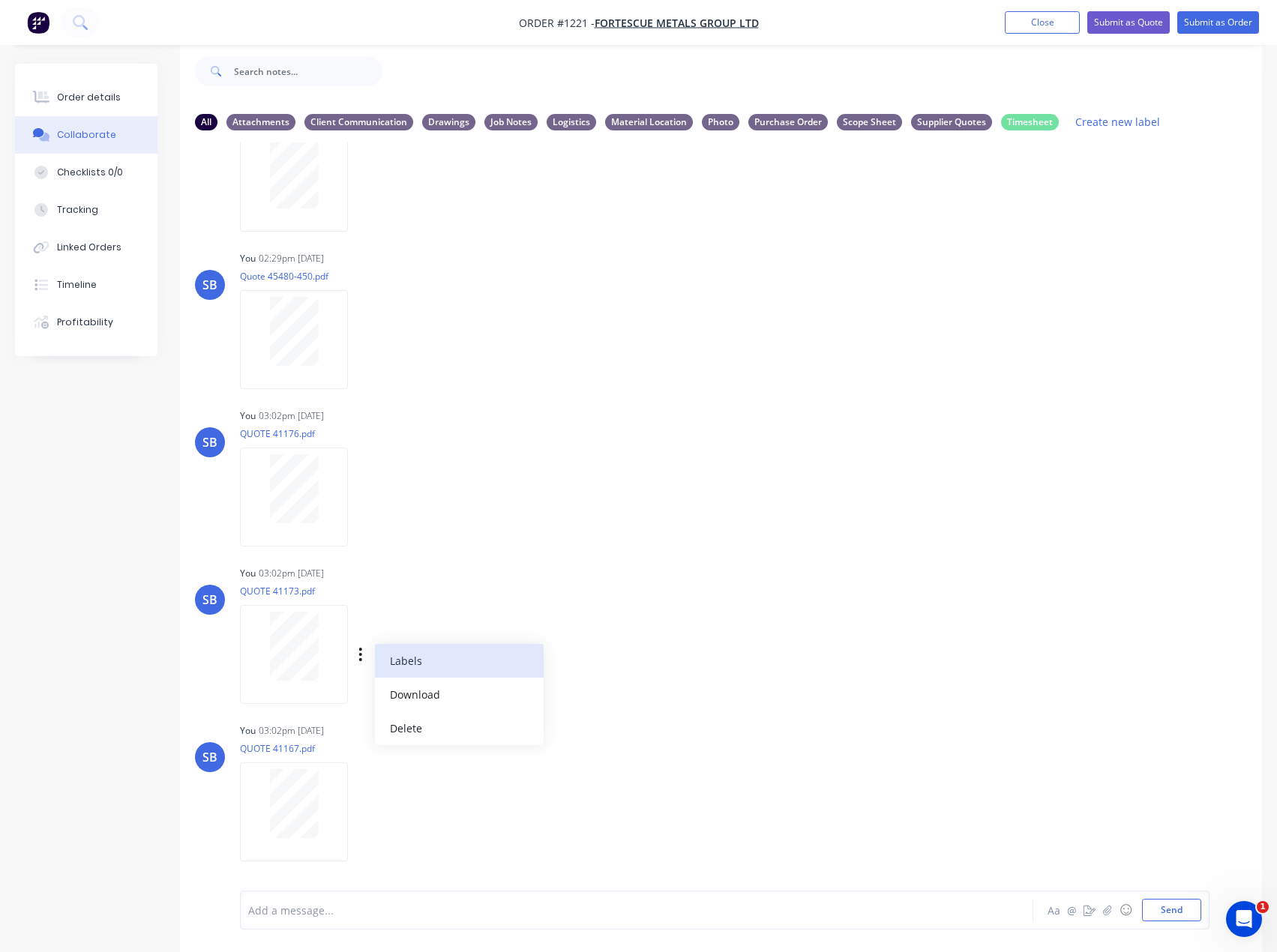
click at [416, 651] on button "Labels" at bounding box center [459, 661] width 168 height 34
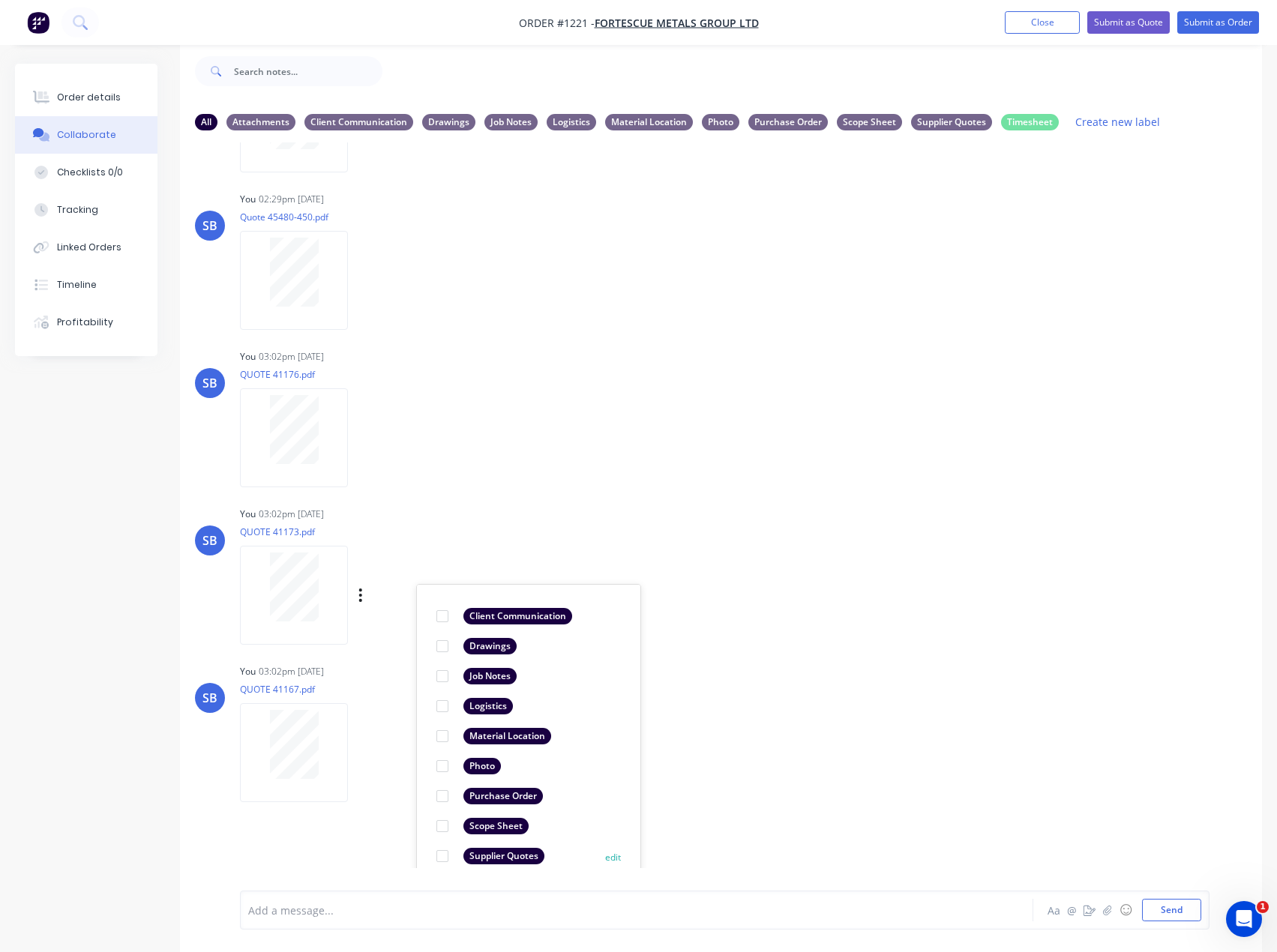
scroll to position [1282, 0]
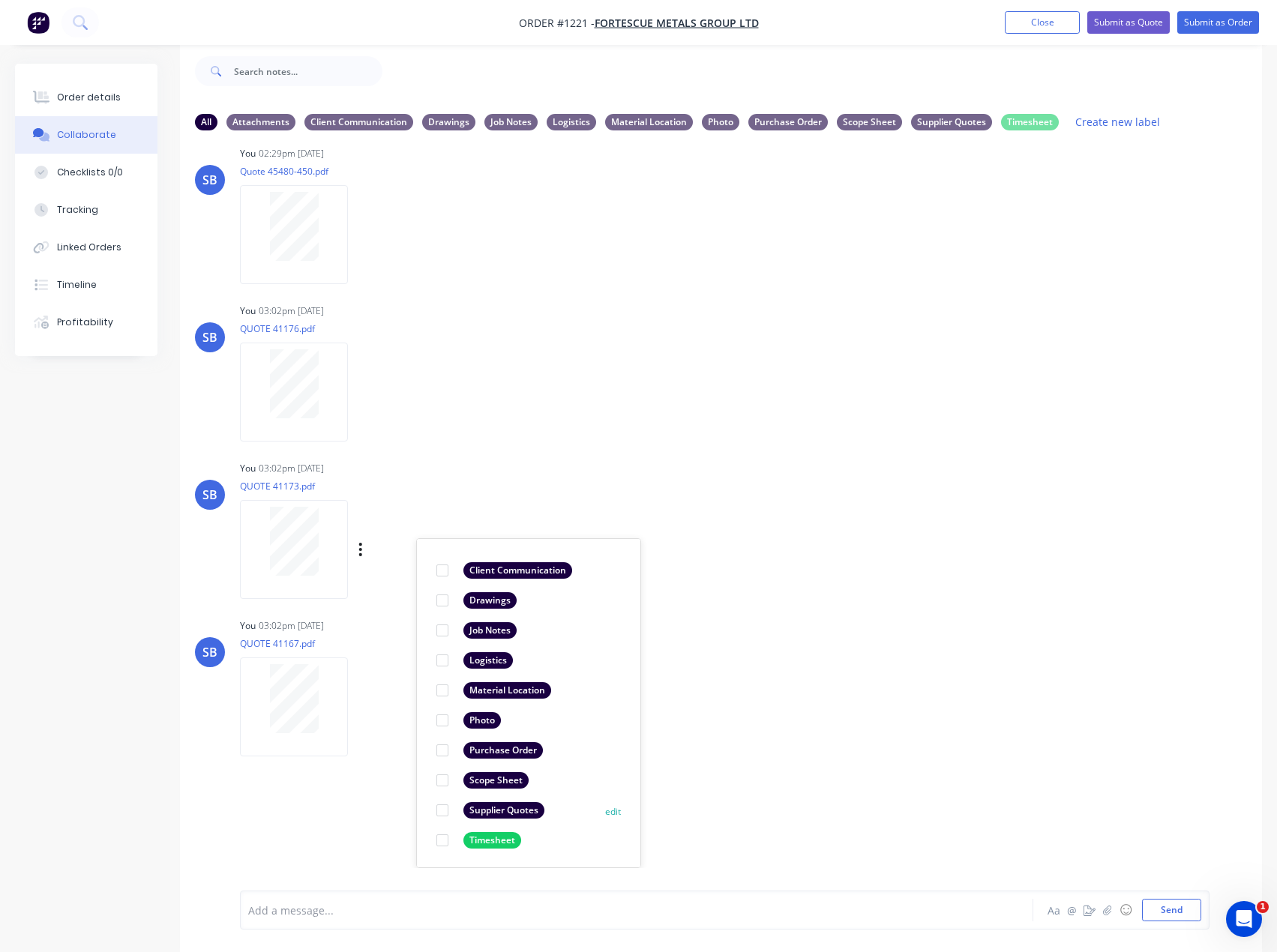
click at [520, 809] on div "Supplier Quotes" at bounding box center [503, 810] width 81 height 17
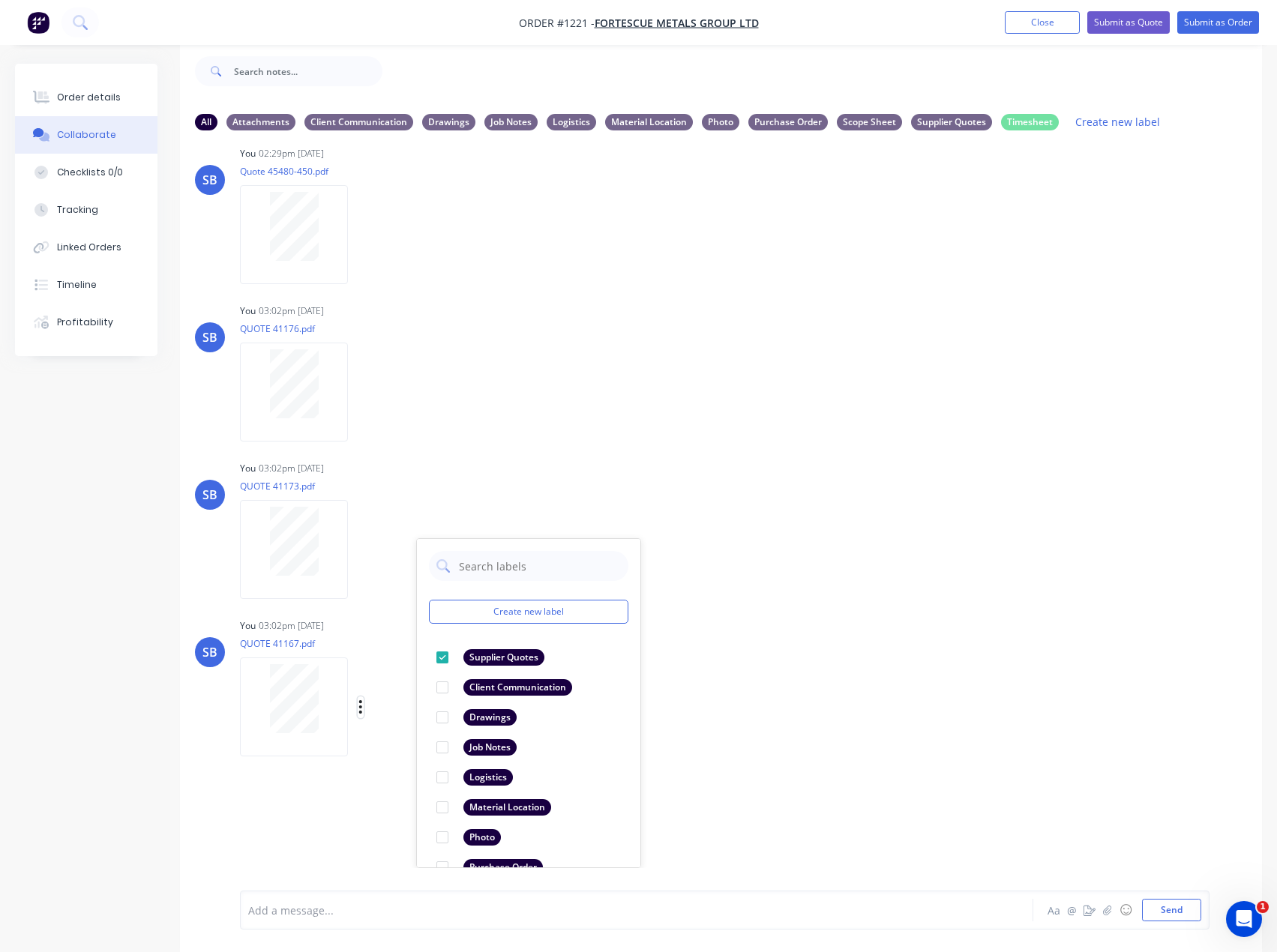
click at [362, 710] on icon "button" at bounding box center [361, 707] width 5 height 17
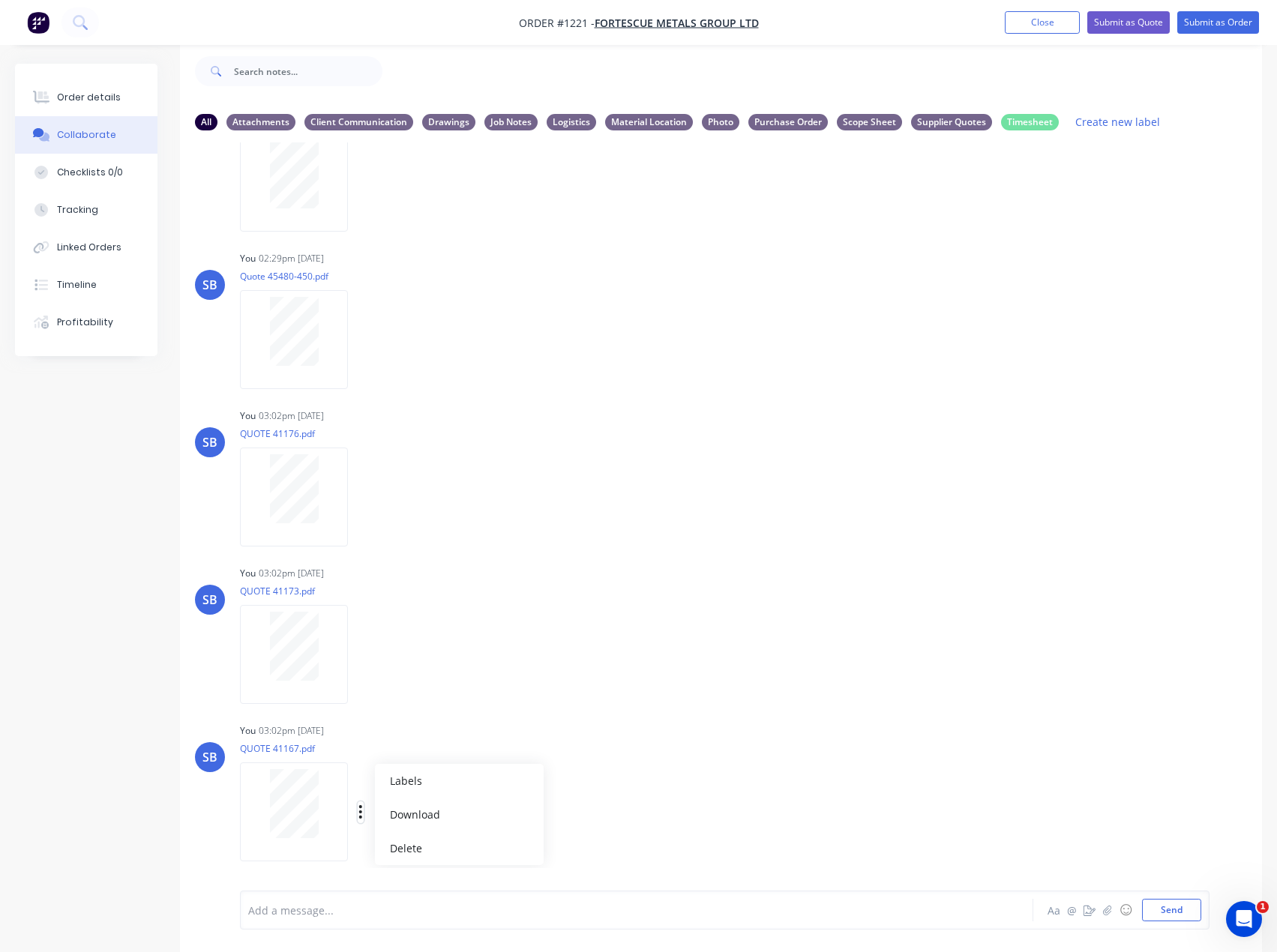
scroll to position [1177, 0]
click at [456, 783] on button "Labels" at bounding box center [459, 781] width 168 height 34
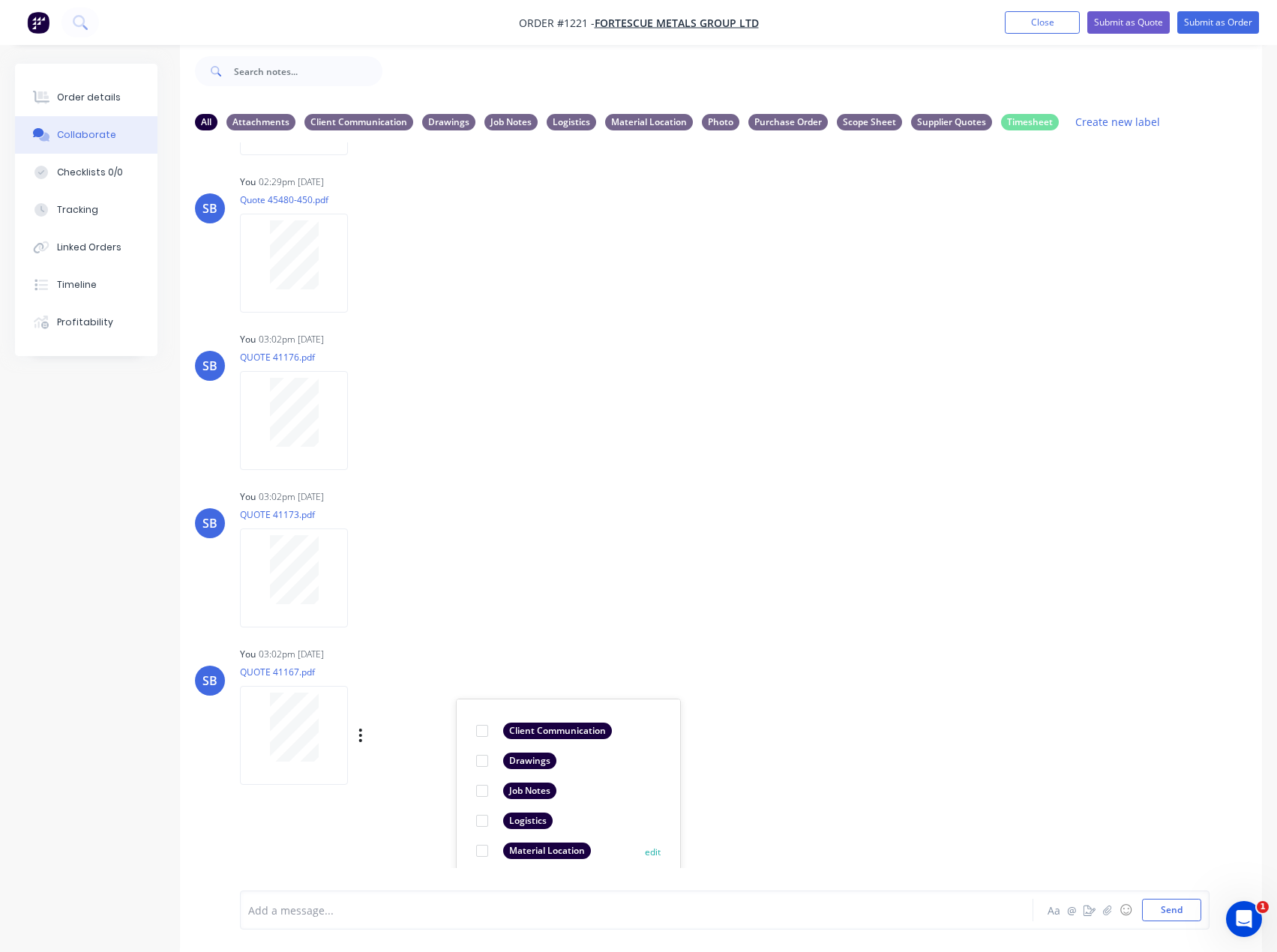
scroll to position [1414, 0]
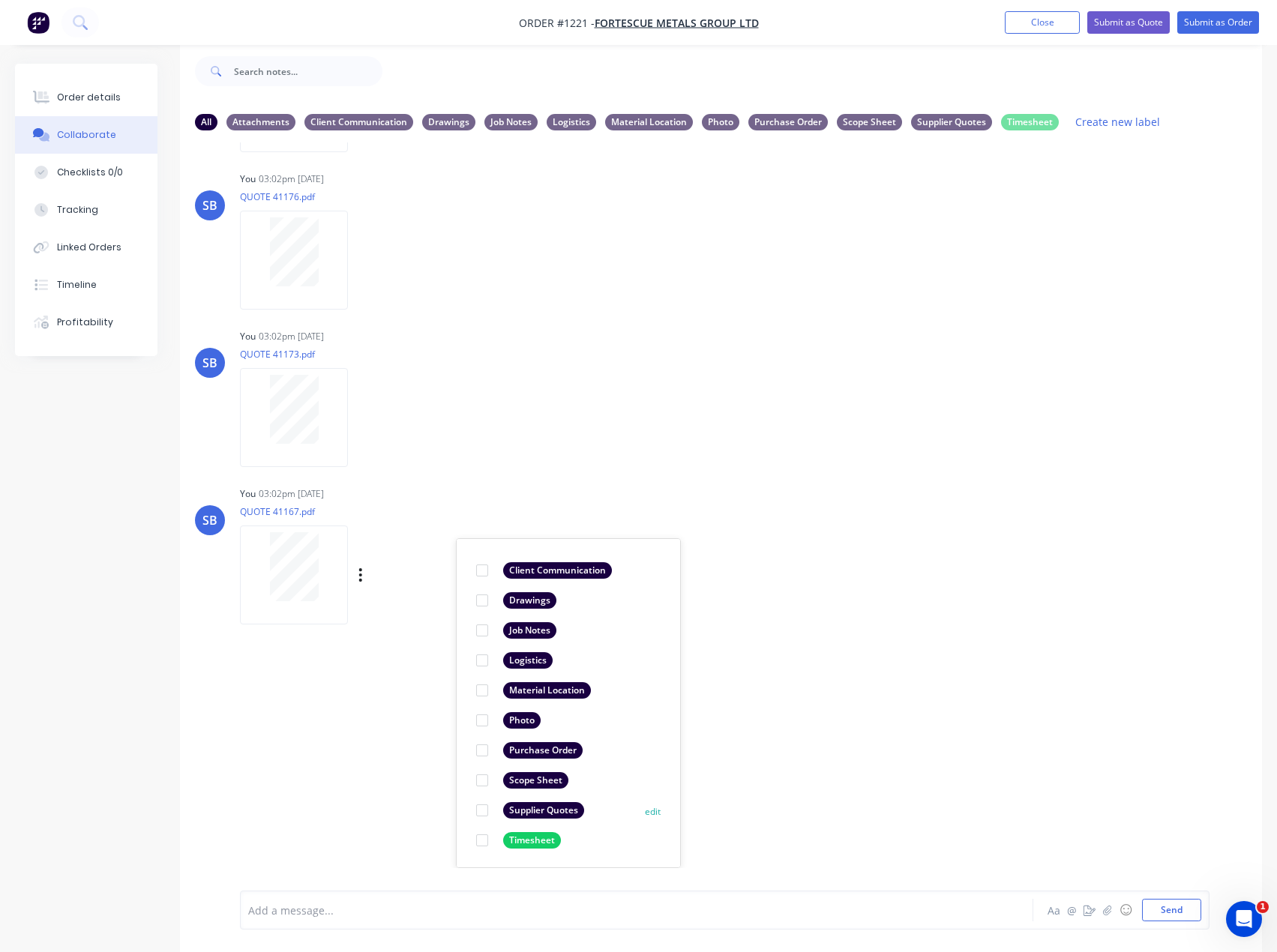
click at [519, 814] on div "Supplier Quotes" at bounding box center [543, 810] width 81 height 17
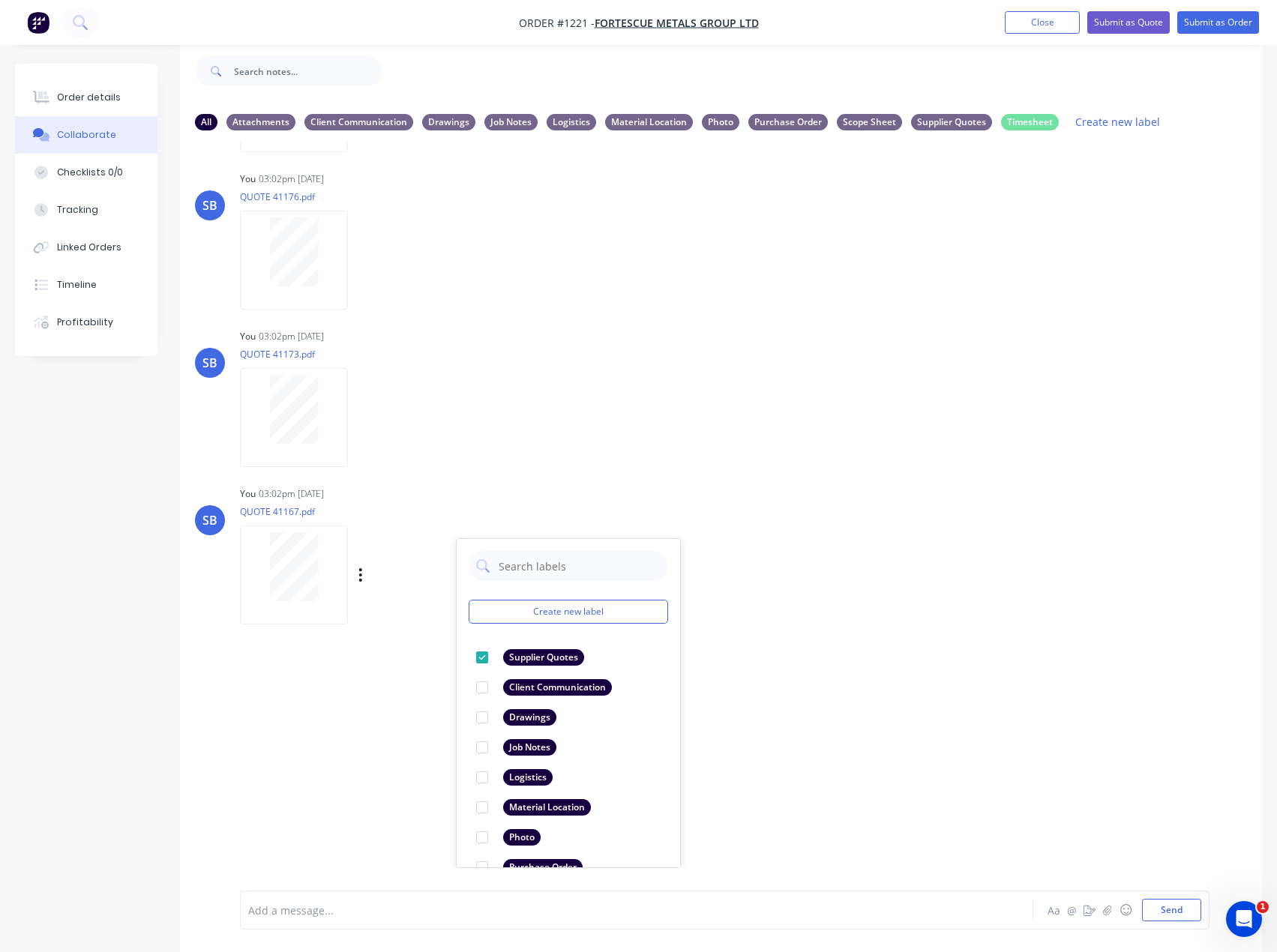
click at [909, 747] on div "LT Leya Thompson 08:42am 09/10/25 Paint Coating Inspection Report.pdf Labels Do…" at bounding box center [721, 505] width 1082 height 726
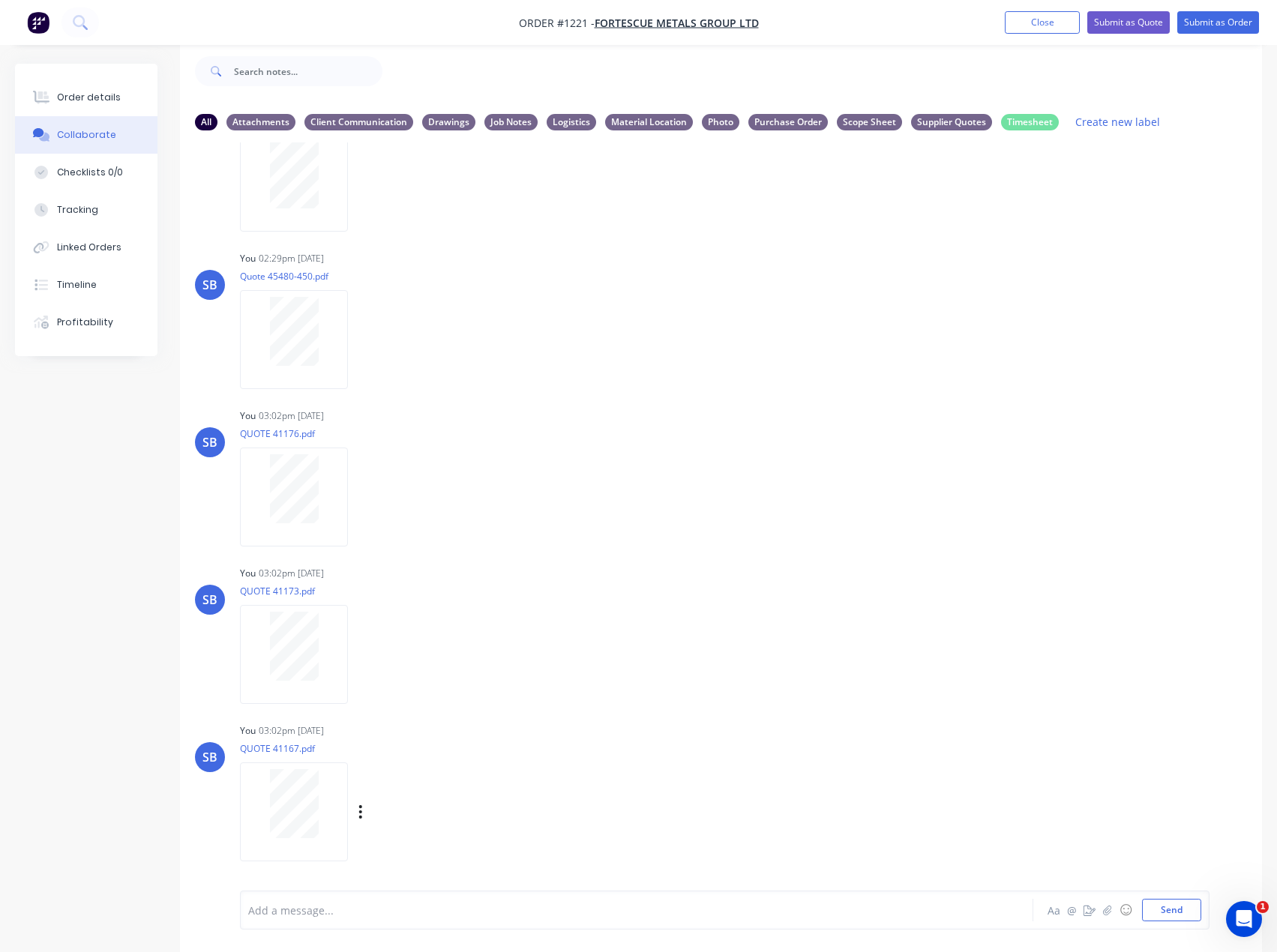
scroll to position [1177, 0]
